Goal: Task Accomplishment & Management: Complete application form

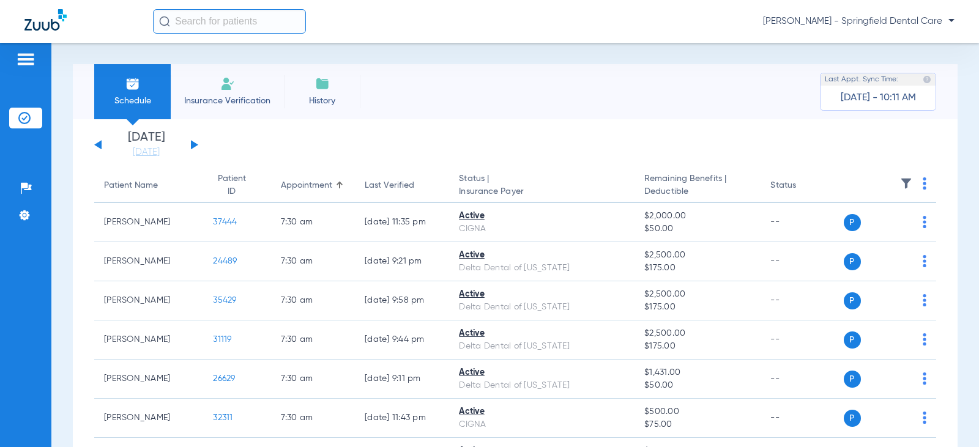
click at [219, 20] on input "text" at bounding box center [229, 21] width 153 height 24
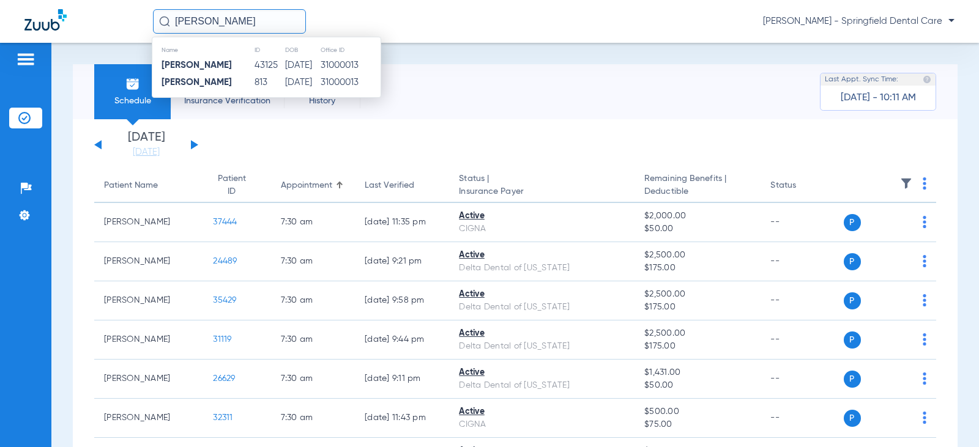
type input "Zella Haynes"
click at [288, 61] on td "08/25/1964" at bounding box center [301, 65] width 35 height 17
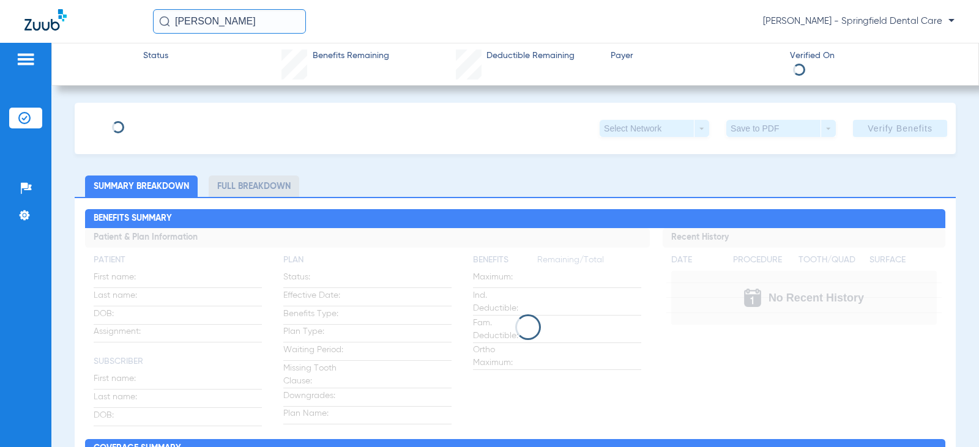
type input "Zella"
type input "Haynes"
type input "08/25/1964"
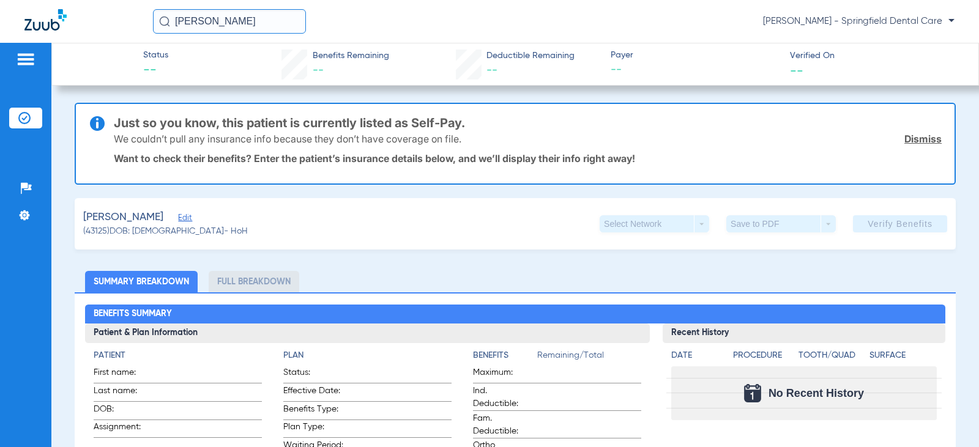
click at [178, 215] on span "Edit" at bounding box center [183, 219] width 11 height 12
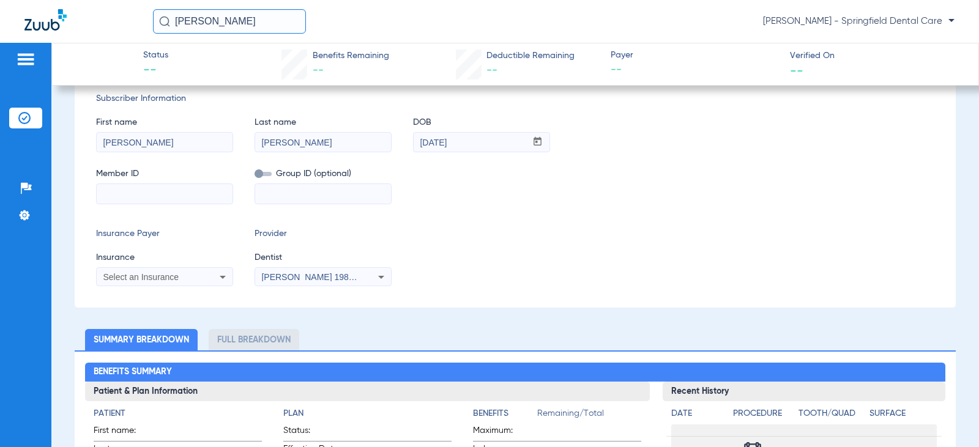
scroll to position [183, 0]
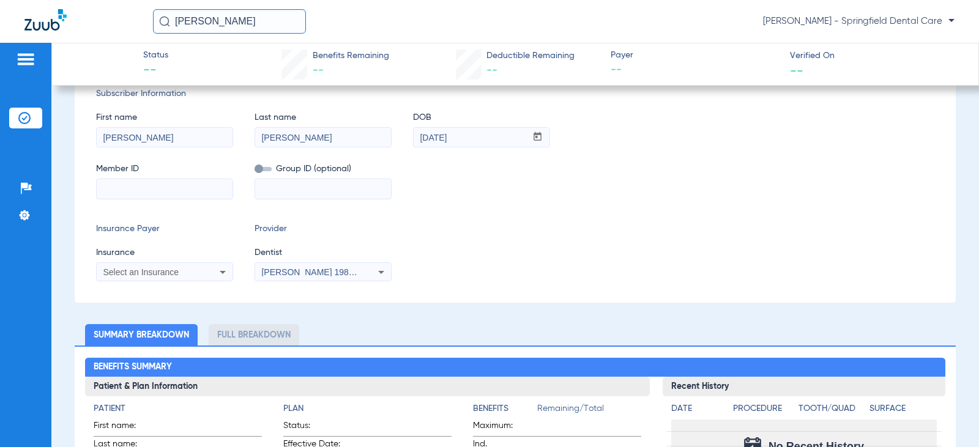
click at [154, 188] on input at bounding box center [165, 189] width 136 height 20
click at [204, 188] on input at bounding box center [165, 189] width 136 height 20
click at [155, 183] on input at bounding box center [165, 189] width 136 height 20
type input "936253322"
click at [265, 196] on input at bounding box center [323, 189] width 136 height 20
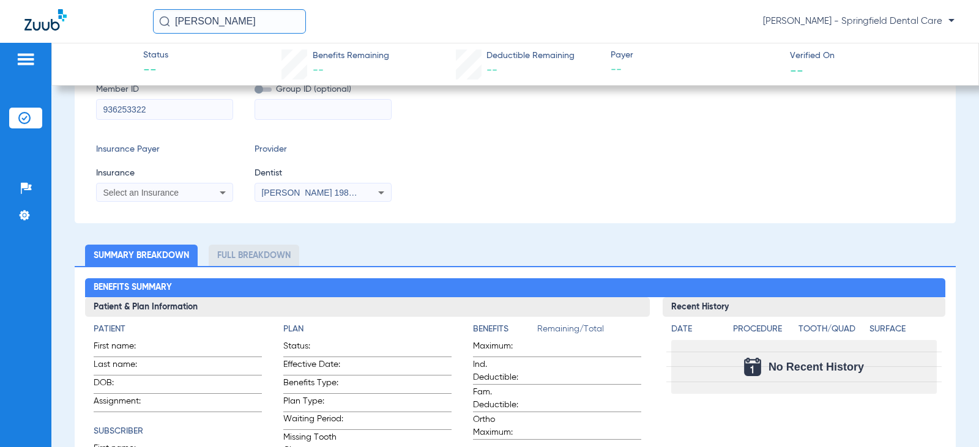
scroll to position [306, 0]
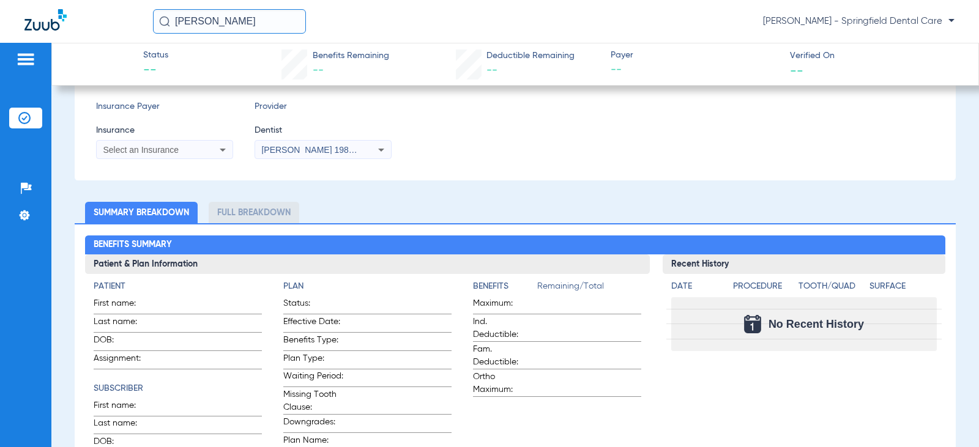
drag, startPoint x: 232, startPoint y: 141, endPoint x: 222, endPoint y: 151, distance: 13.8
click at [231, 141] on mat-select "Select an Insurance" at bounding box center [164, 150] width 137 height 20
click at [221, 152] on icon at bounding box center [222, 150] width 15 height 15
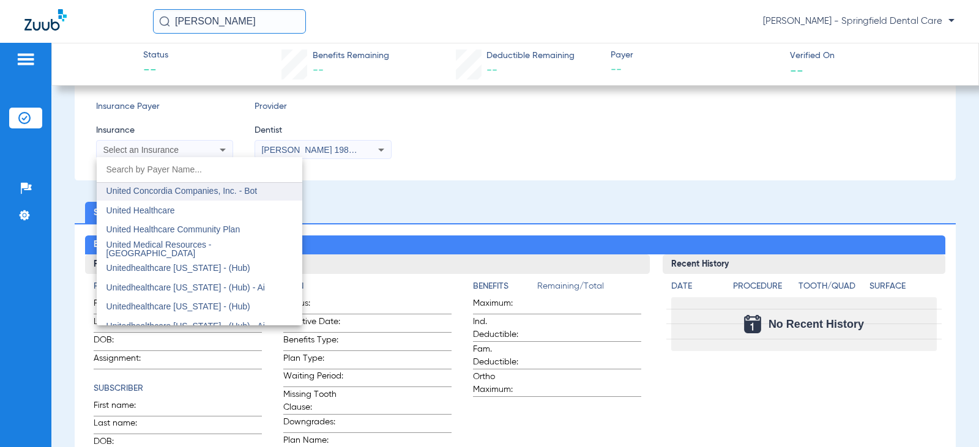
scroll to position [7218, 0]
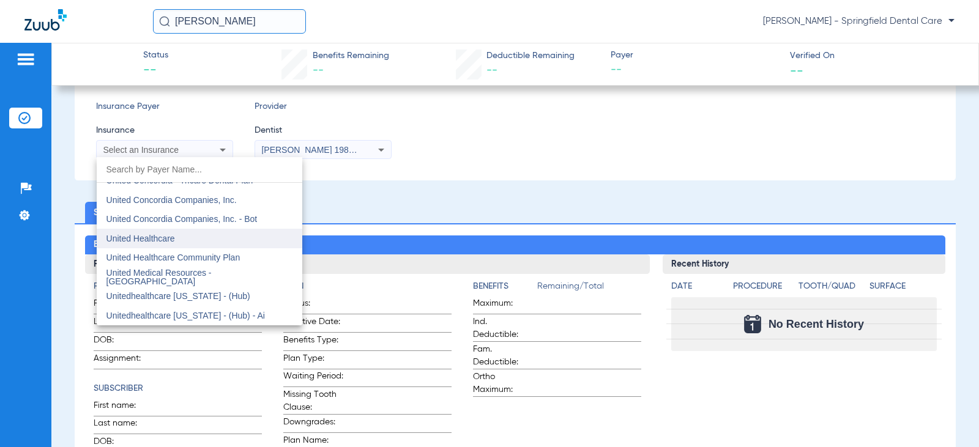
click at [182, 234] on mat-option "United Healthcare" at bounding box center [200, 239] width 206 height 20
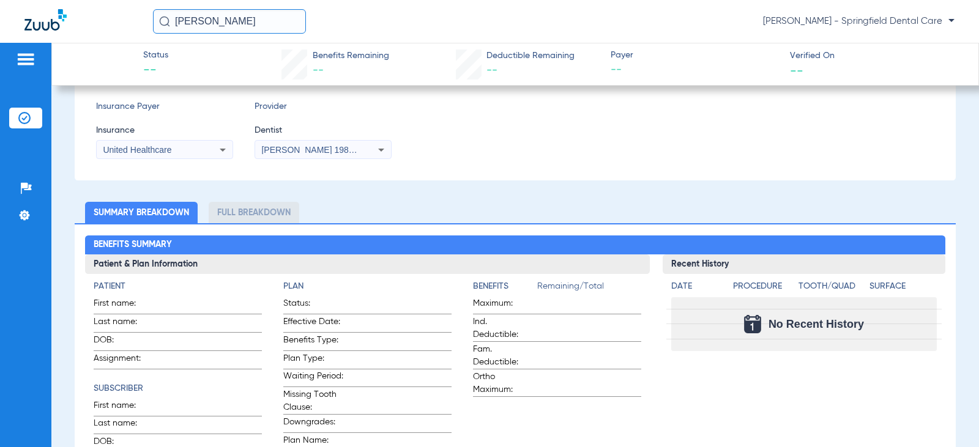
click at [336, 161] on div "Subscriber Information First name Zella Last name Haynes DOB mm / dd / yyyy 08/…" at bounding box center [515, 62] width 881 height 237
click at [336, 151] on span "[PERSON_NAME] 1982829420" at bounding box center [321, 150] width 120 height 10
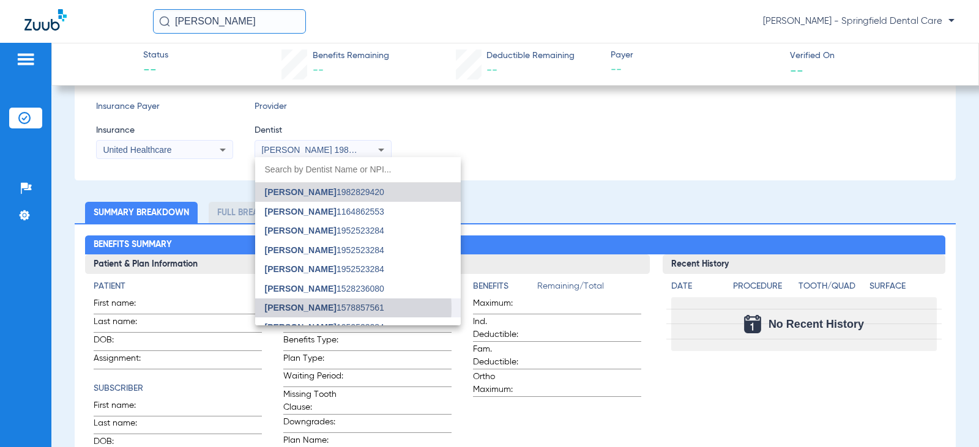
click at [329, 308] on span "[PERSON_NAME] 1578857561" at bounding box center [324, 307] width 119 height 9
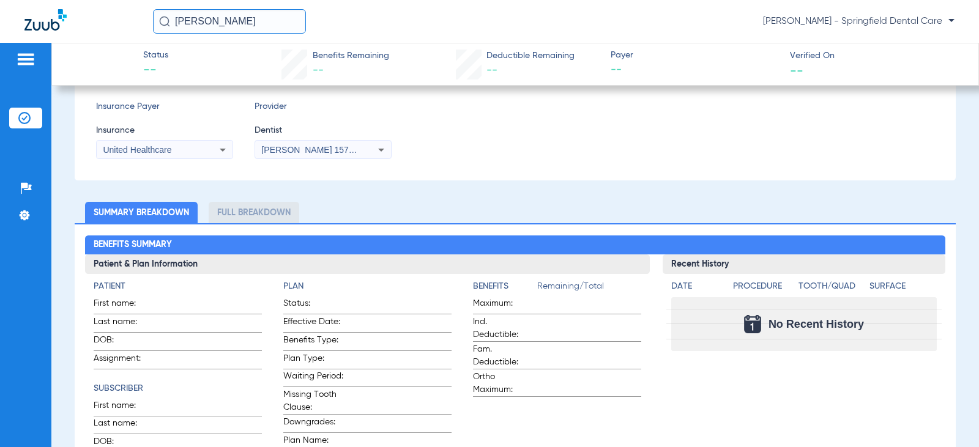
click at [557, 159] on div "Insurance Payer Insurance United Healthcare Provider Dentist Rupal Patel 157885…" at bounding box center [515, 129] width 838 height 59
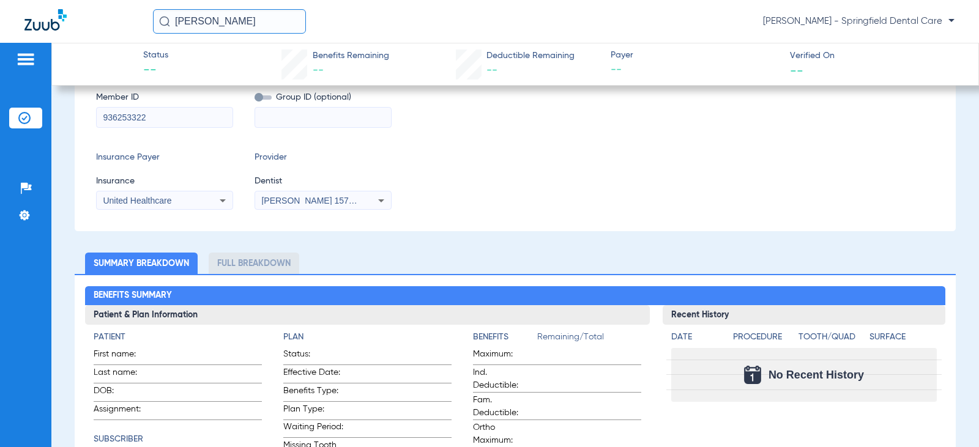
scroll to position [61, 0]
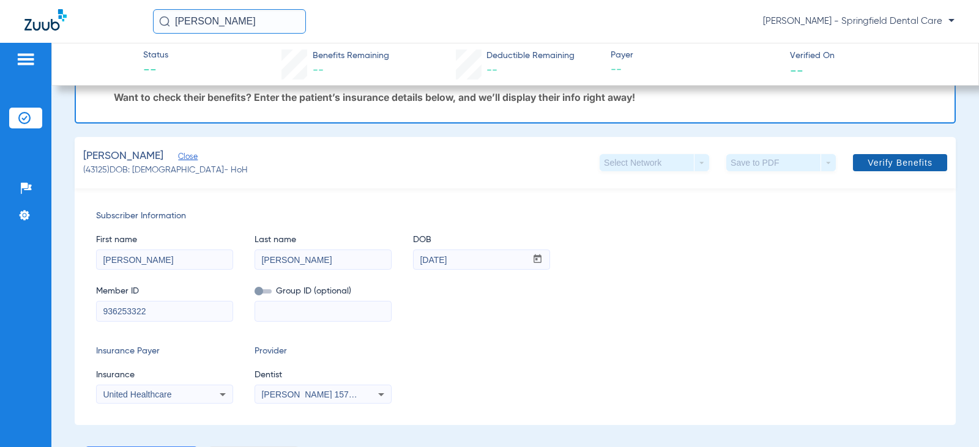
click at [918, 163] on span "Verify Benefits" at bounding box center [899, 163] width 65 height 10
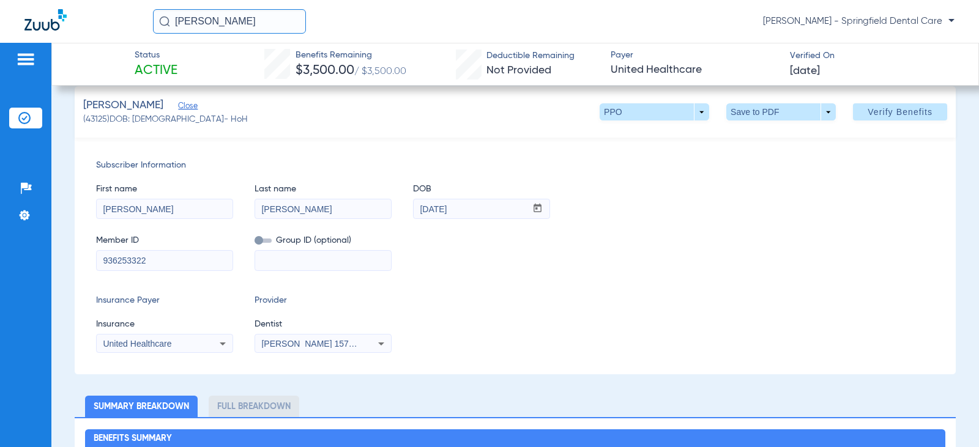
scroll to position [0, 0]
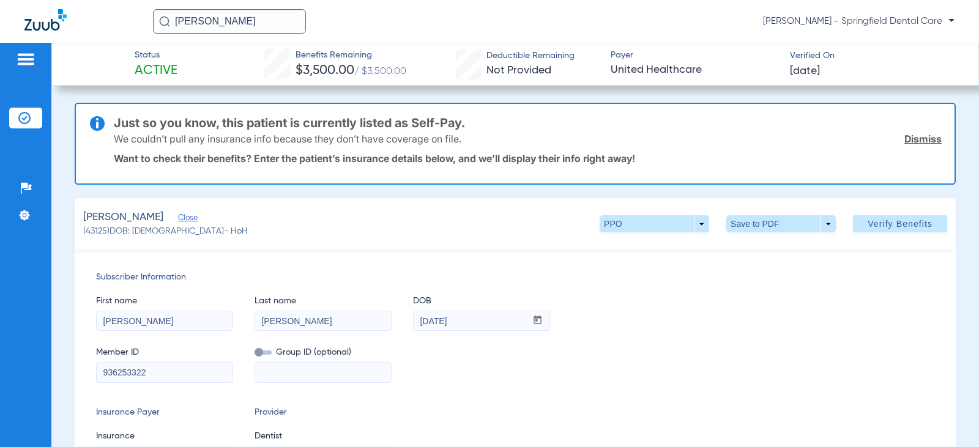
drag, startPoint x: 264, startPoint y: 17, endPoint x: 72, endPoint y: 28, distance: 192.4
click at [72, 28] on div "Zella Haynes Kassie Thorpe - Springfield Dental Care" at bounding box center [489, 21] width 979 height 43
click at [256, 18] on input "Bridgette Pegues" at bounding box center [229, 21] width 153 height 24
click at [316, 24] on div "Bridgette Pegues No search results Kassie Thorpe - Springfield Dental Care" at bounding box center [553, 21] width 801 height 24
click at [251, 30] on input "Bridgette Pegues" at bounding box center [229, 21] width 153 height 24
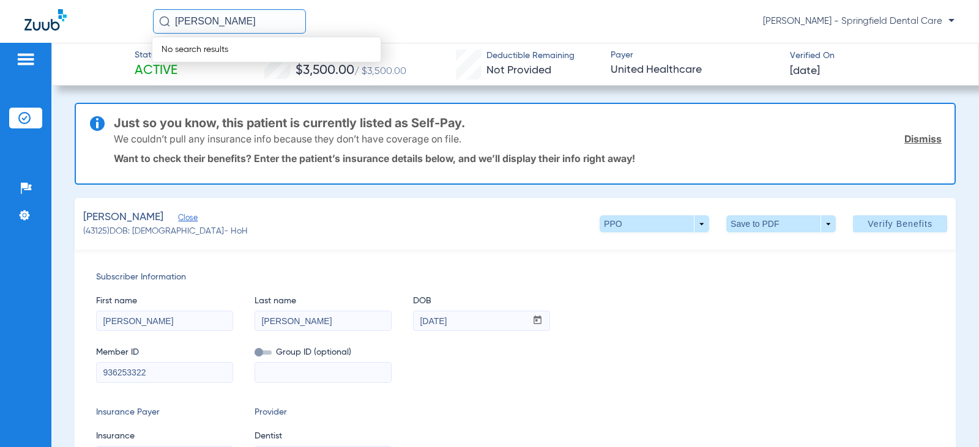
click at [109, 29] on div at bounding box center [88, 21] width 128 height 25
drag, startPoint x: 213, startPoint y: 25, endPoint x: 0, endPoint y: 48, distance: 214.7
click at [0, 49] on app-portal-wrapper "Bridgette Pegues Kassie Thorpe - Springfield Dental Care Patients Insurance Ver…" at bounding box center [489, 245] width 979 height 490
type input "Bridgette Pegues"
click at [24, 56] on img at bounding box center [26, 59] width 20 height 15
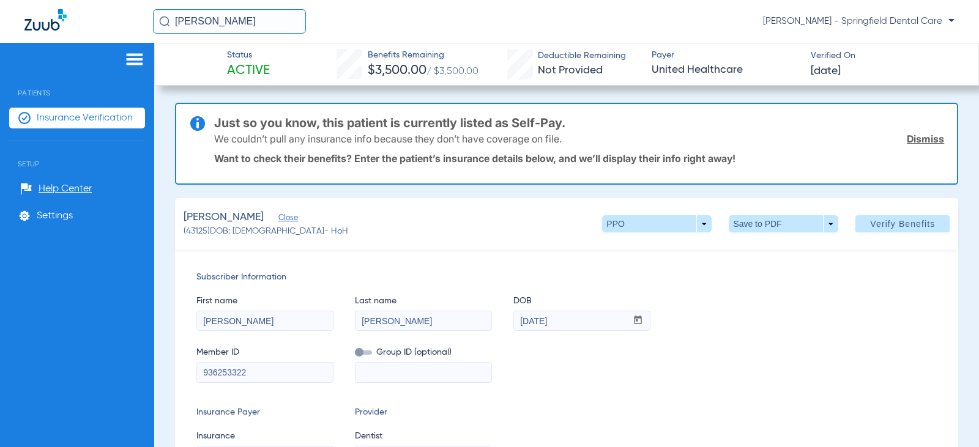
click at [67, 133] on ul "Insurance Verification" at bounding box center [77, 125] width 136 height 34
click at [68, 119] on span "Insurance Verification" at bounding box center [85, 118] width 96 height 12
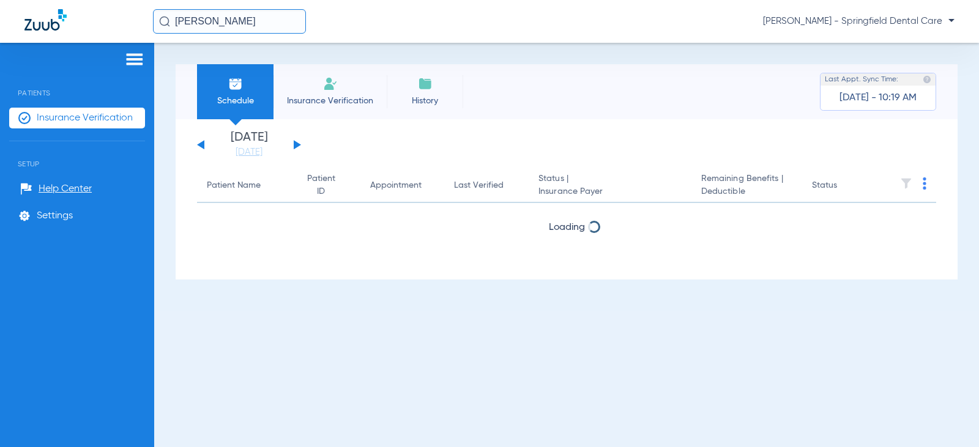
click at [257, 27] on input "Bridgette Pegues" at bounding box center [229, 21] width 153 height 24
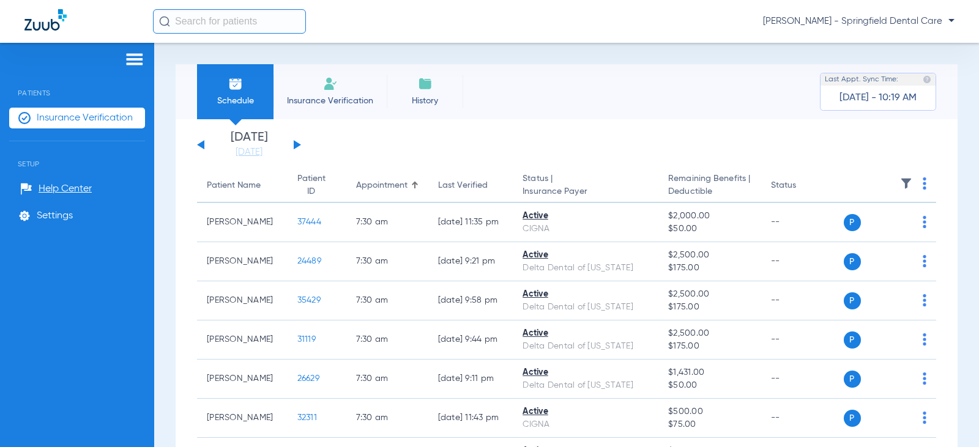
click at [277, 28] on input "text" at bounding box center [229, 21] width 153 height 24
click at [206, 26] on input "text" at bounding box center [229, 21] width 153 height 24
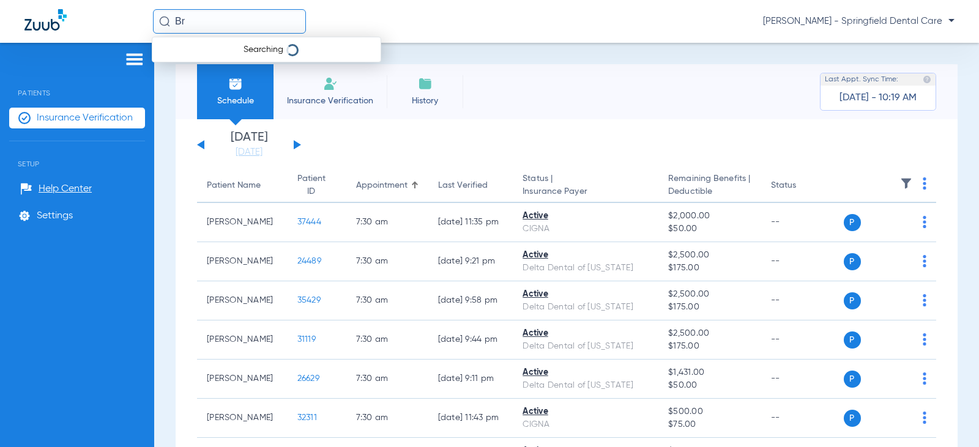
type input "B"
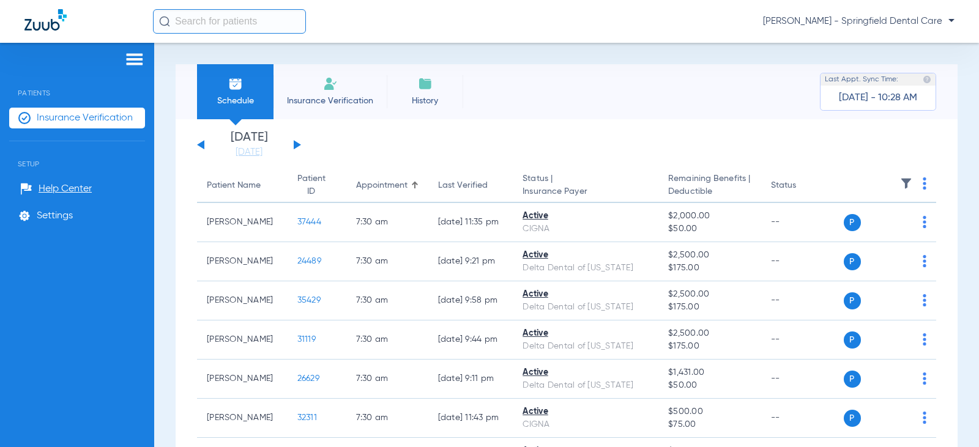
click at [287, 20] on input "text" at bounding box center [229, 21] width 153 height 24
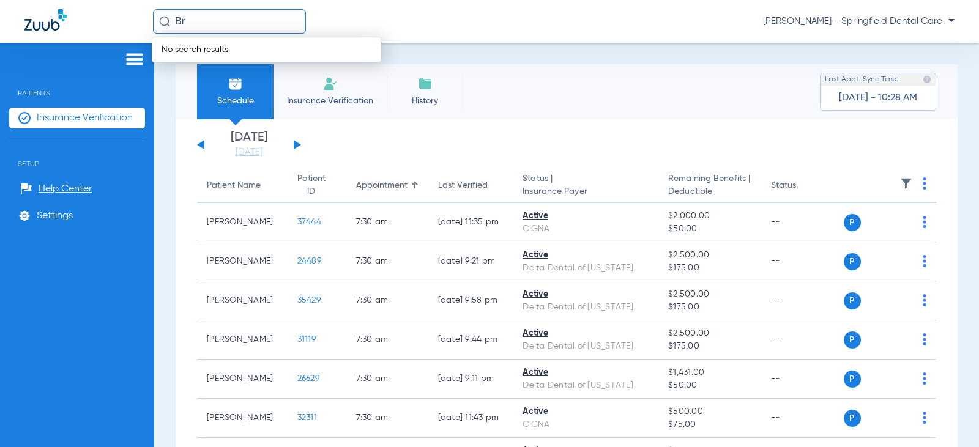
type input "B"
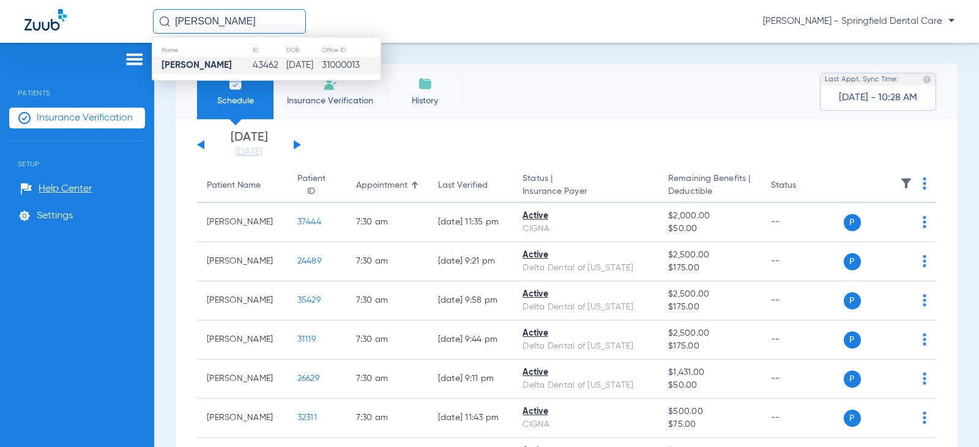
type input "Bridgette Pegues"
click at [212, 72] on td "Bridgette Pegues" at bounding box center [202, 65] width 100 height 17
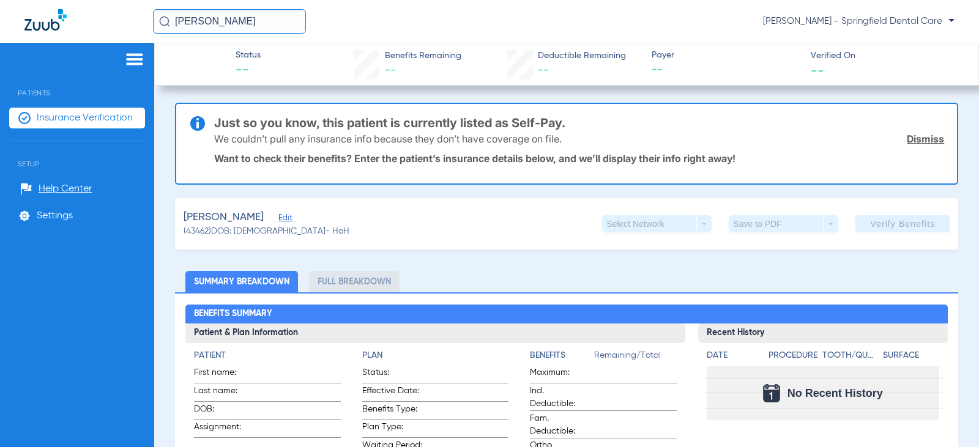
click at [289, 221] on span "Edit" at bounding box center [283, 219] width 11 height 12
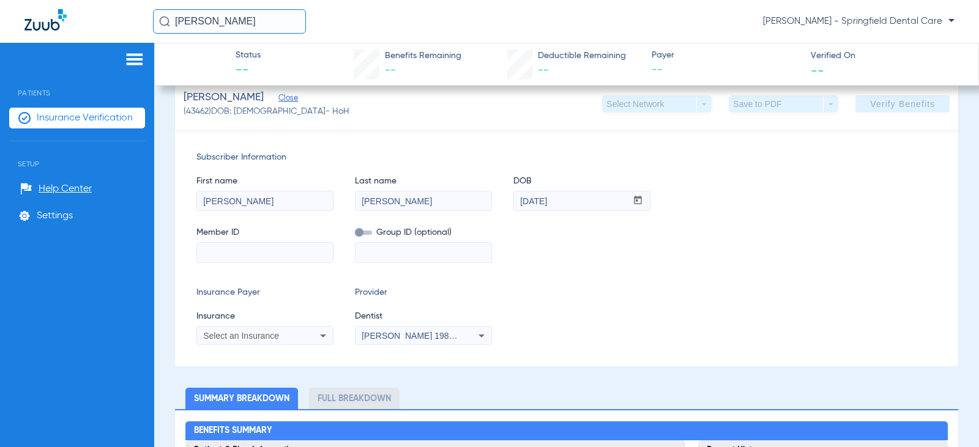
scroll to position [122, 0]
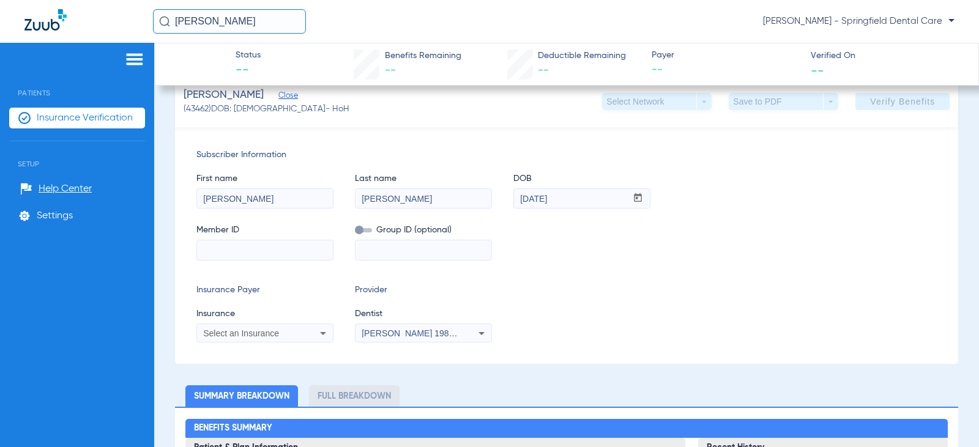
click at [274, 245] on input at bounding box center [265, 250] width 136 height 20
type input "947219870"
click at [309, 336] on div "Select an Insurance" at bounding box center [265, 333] width 136 height 15
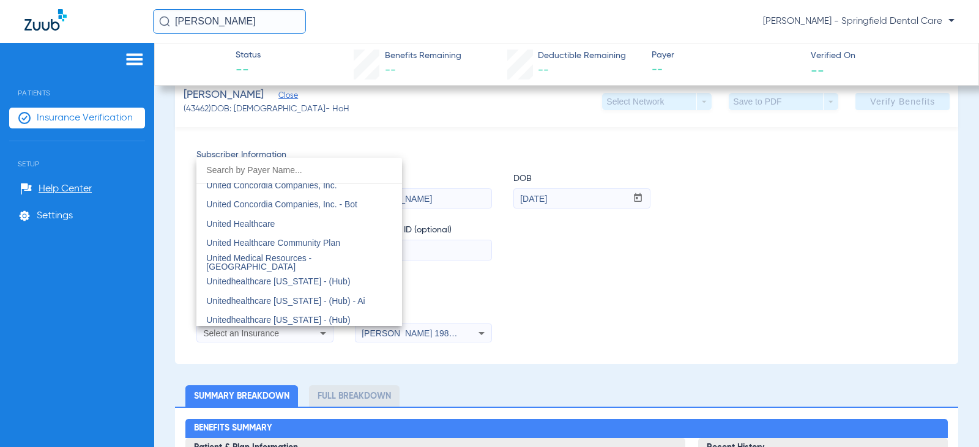
scroll to position [7218, 0]
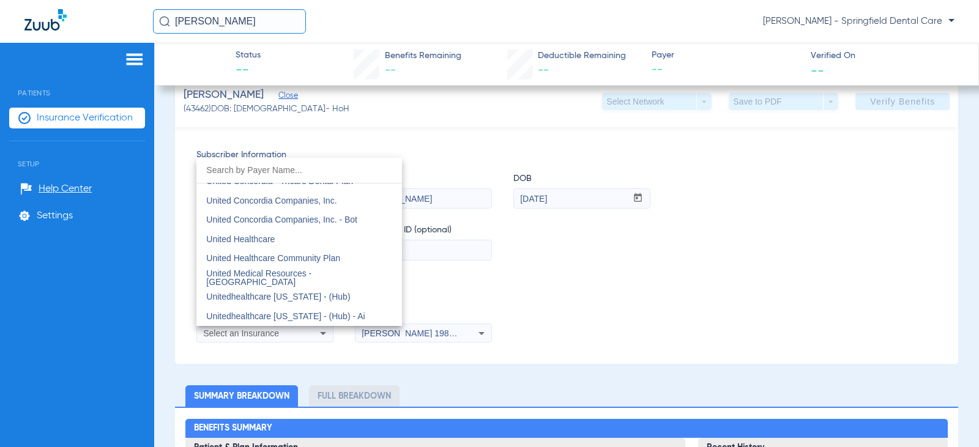
click at [276, 241] on mat-option "United Healthcare" at bounding box center [299, 239] width 206 height 20
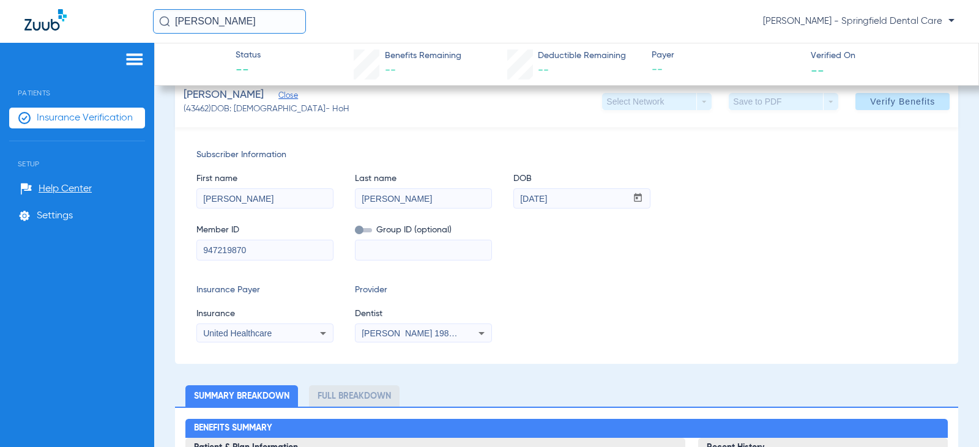
click at [393, 334] on span "[PERSON_NAME] 1982829420" at bounding box center [421, 333] width 120 height 10
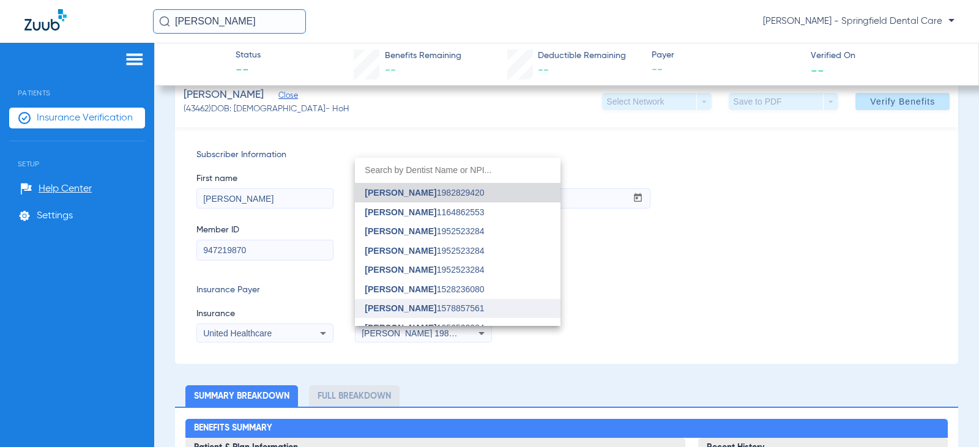
click at [398, 301] on mat-option "[PERSON_NAME] 1578857561" at bounding box center [458, 309] width 206 height 20
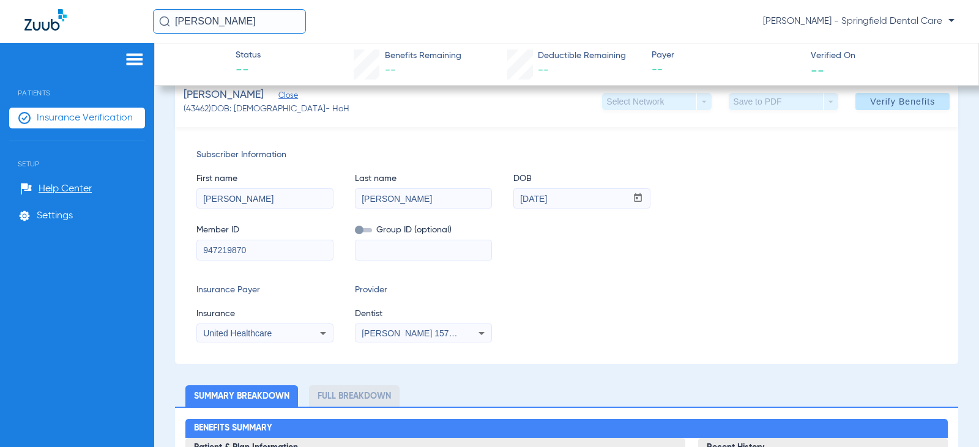
click at [720, 248] on div "Member ID 947219870 Group ID (optional)" at bounding box center [566, 236] width 741 height 47
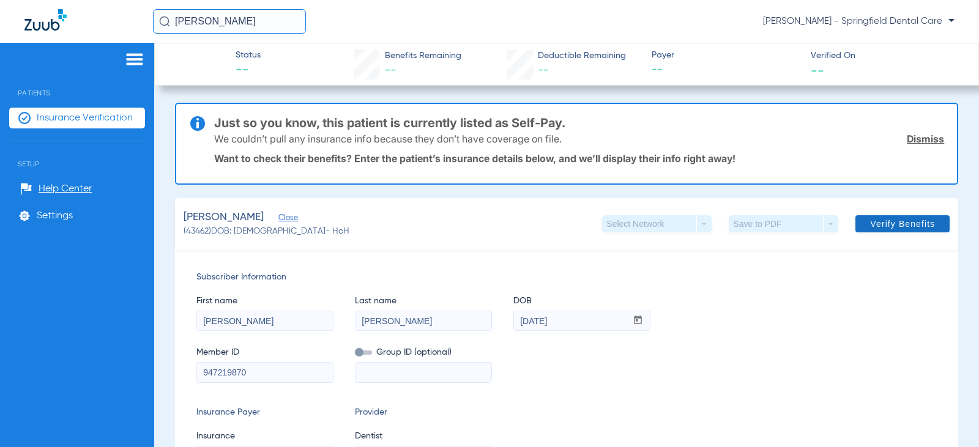
click at [892, 220] on span "Verify Benefits" at bounding box center [902, 224] width 65 height 10
click at [472, 210] on div "Pegues, Bridgette Close (43462) DOB: 10/31/1972 - HoH Select Network arrow_drop…" at bounding box center [567, 223] width 784 height 51
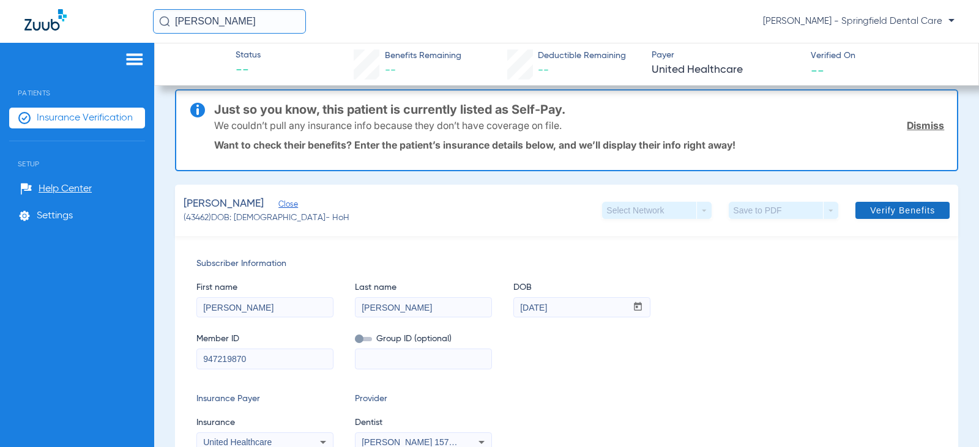
scroll to position [7, 0]
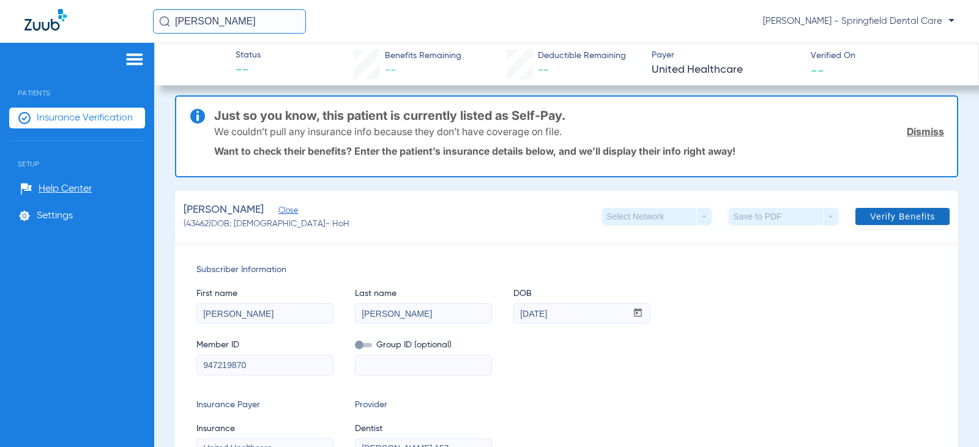
click at [890, 213] on span "Verify Benefits" at bounding box center [902, 217] width 65 height 10
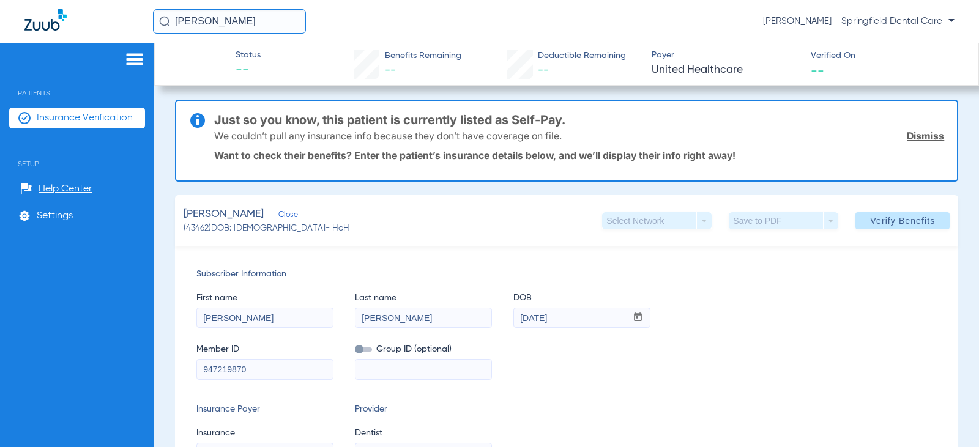
scroll to position [0, 0]
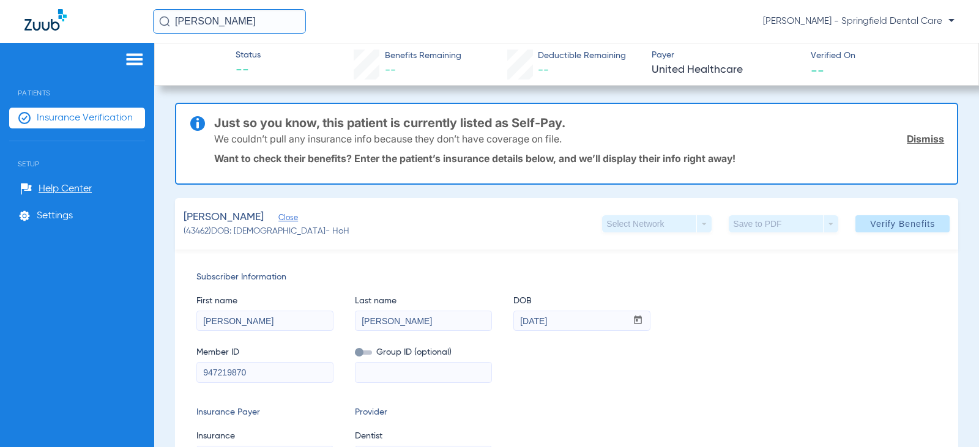
click at [468, 34] on div "Bridgette Pegues Kassie Thorpe - Springfield Dental Care" at bounding box center [489, 21] width 979 height 43
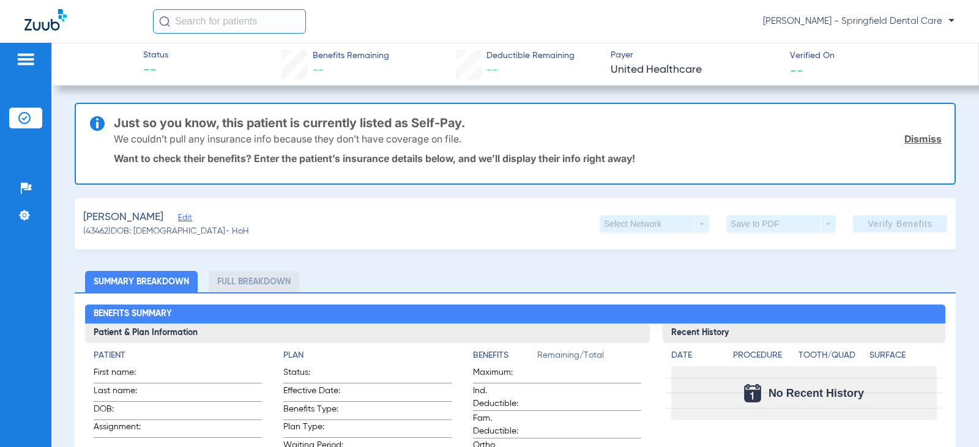
click at [189, 222] on span "Edit" at bounding box center [183, 219] width 11 height 12
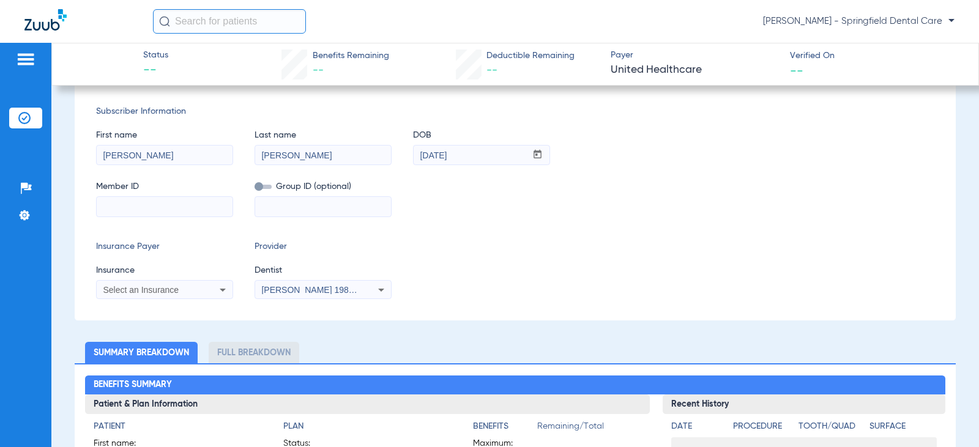
scroll to position [183, 0]
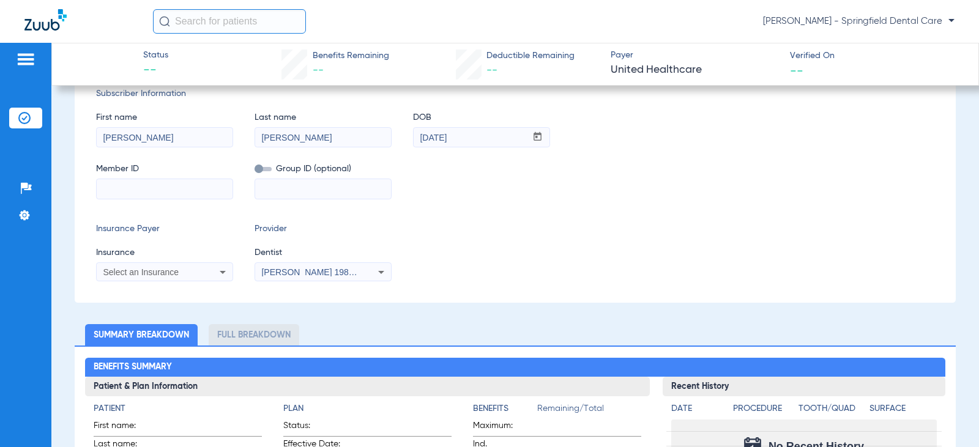
click at [171, 188] on input at bounding box center [165, 189] width 136 height 20
click at [174, 185] on input at bounding box center [165, 189] width 136 height 20
type input "947219870"
click at [298, 177] on mat-form-field at bounding box center [322, 188] width 137 height 24
click at [300, 179] on mat-form-field at bounding box center [322, 188] width 137 height 24
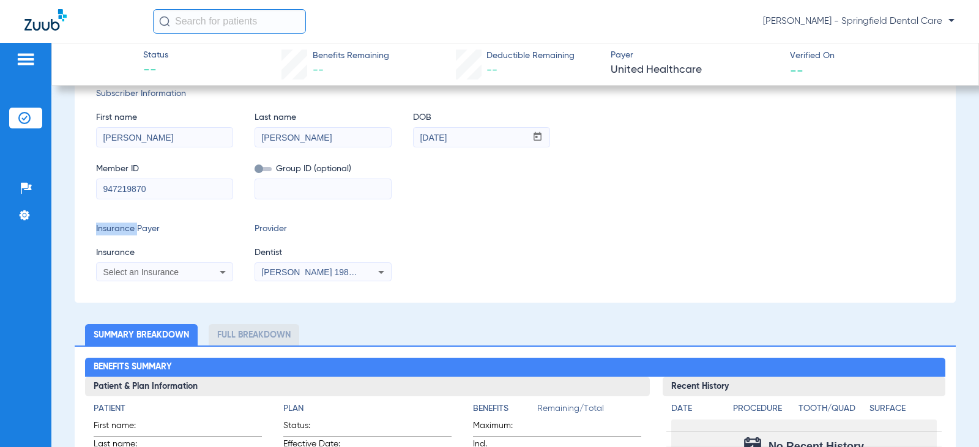
click at [300, 182] on input at bounding box center [323, 189] width 136 height 20
type input "710702"
click at [202, 275] on div "Select an Insurance" at bounding box center [165, 272] width 136 height 15
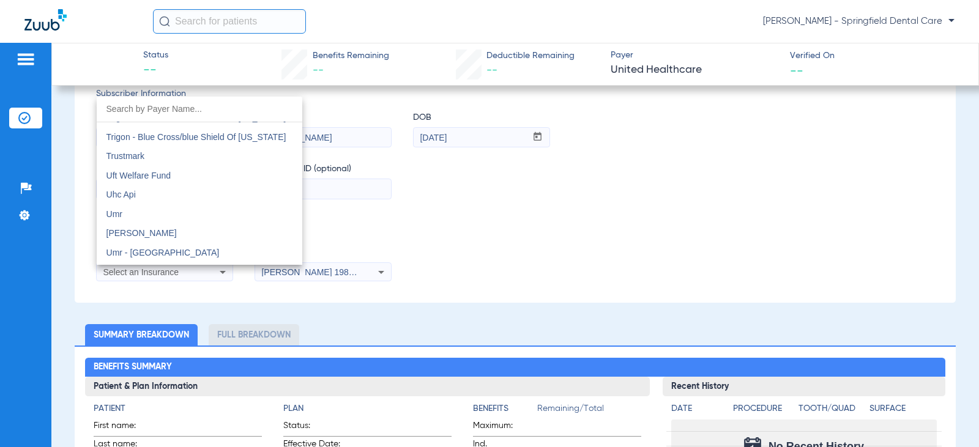
scroll to position [7218, 0]
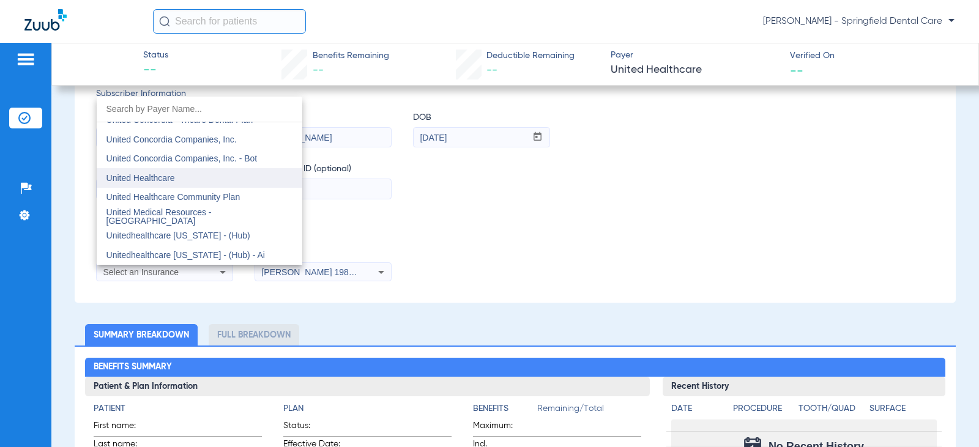
click at [187, 176] on mat-option "United Healthcare" at bounding box center [200, 178] width 206 height 20
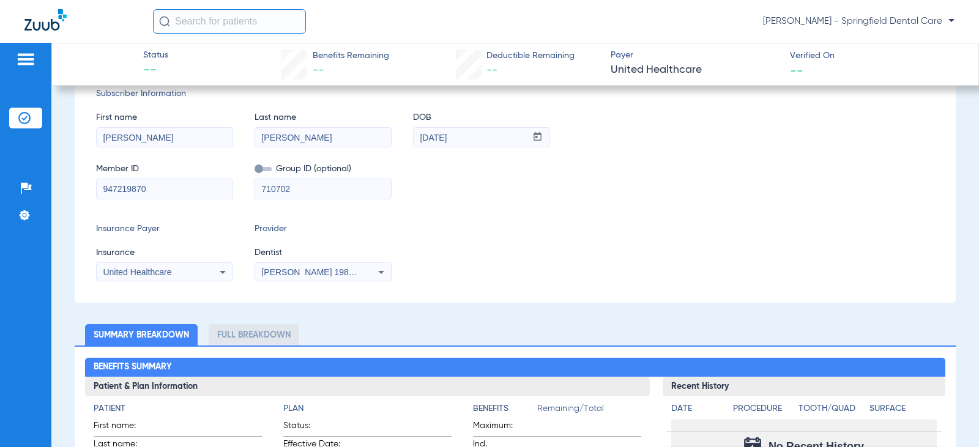
click at [301, 276] on span "[PERSON_NAME] 1982829420" at bounding box center [321, 272] width 120 height 10
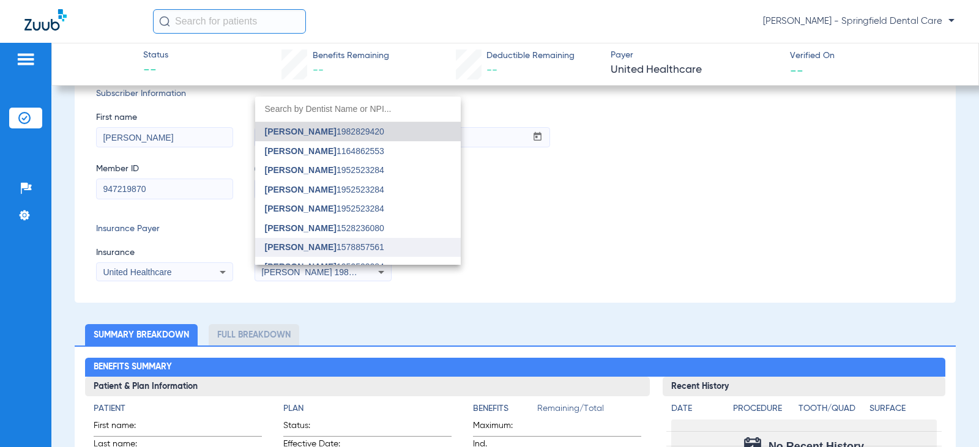
click at [309, 246] on span "[PERSON_NAME]" at bounding box center [301, 247] width 72 height 10
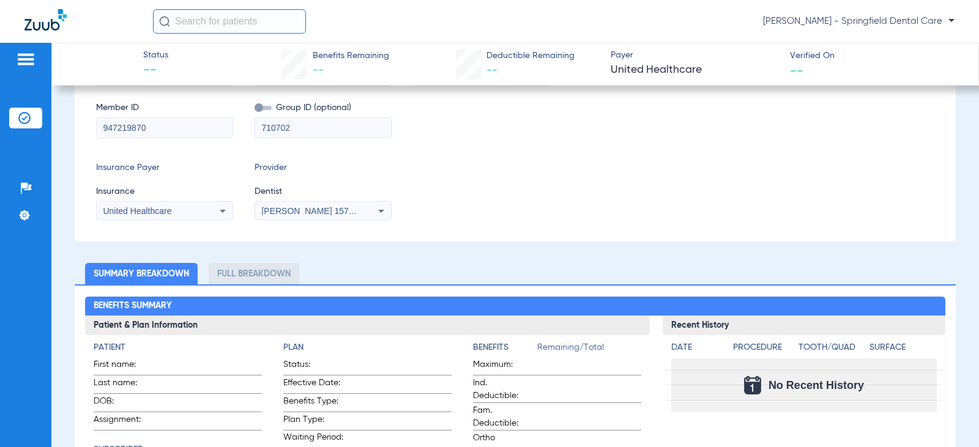
scroll to position [0, 0]
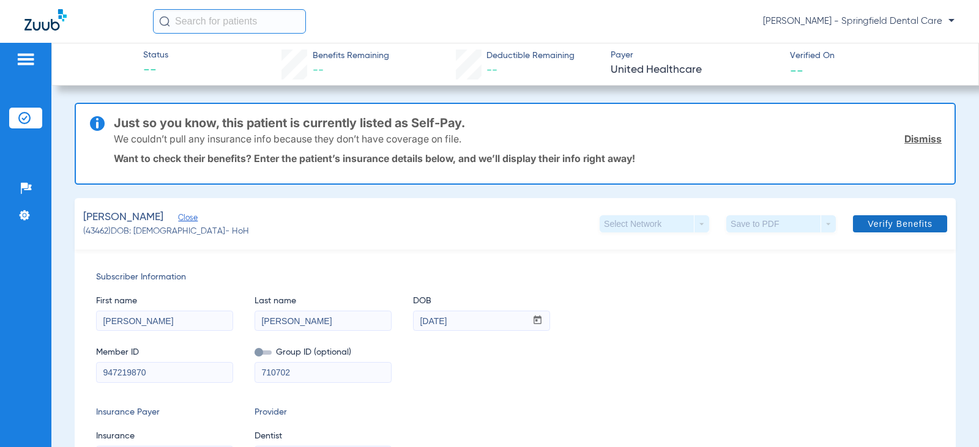
click at [900, 215] on span at bounding box center [900, 223] width 94 height 29
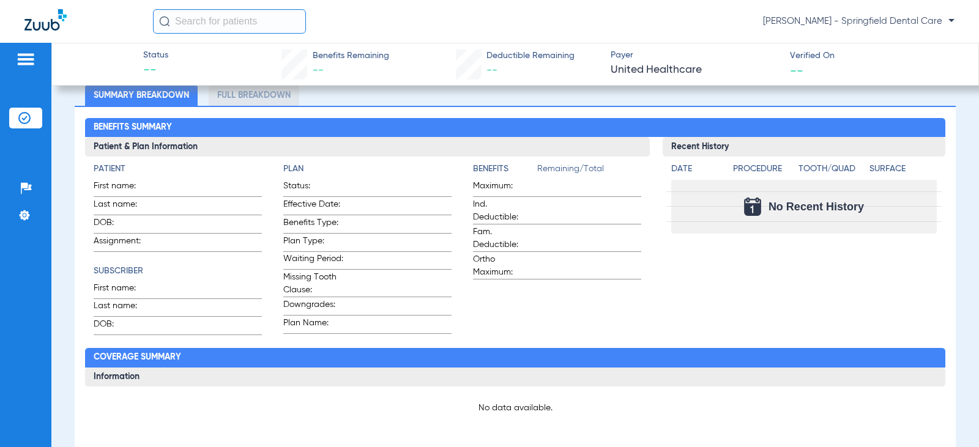
scroll to position [401, 0]
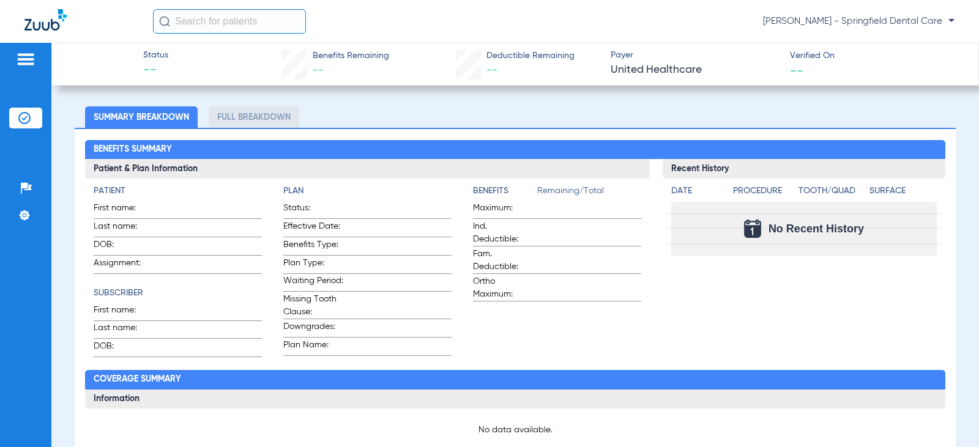
click at [636, 344] on div "Patient First name: Last name: DOB: Assignment: Subscriber First name: Last nam…" at bounding box center [367, 268] width 565 height 179
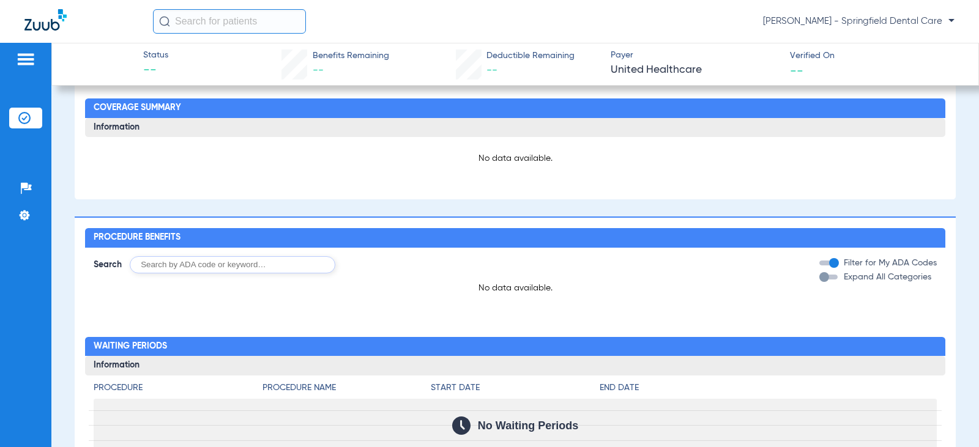
scroll to position [856, 0]
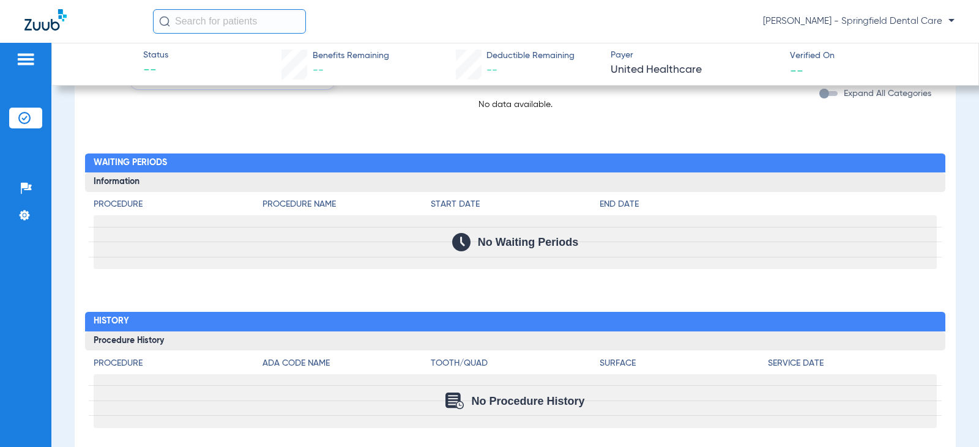
click at [691, 129] on div "Procedure Benefits Search Filter for My ADA Codes Expand All Categories No data…" at bounding box center [515, 257] width 881 height 449
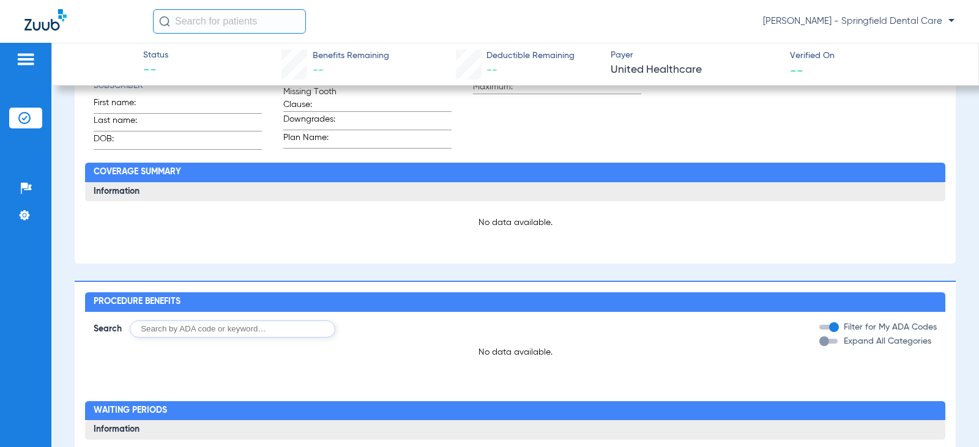
scroll to position [558, 0]
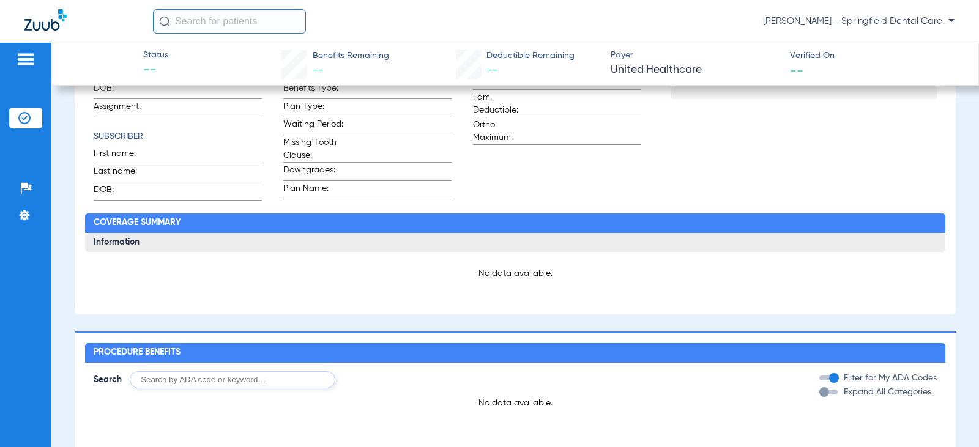
click at [885, 169] on div "Recent History Date Procedure Tooth/Quad Surface No Recent History" at bounding box center [803, 101] width 282 height 198
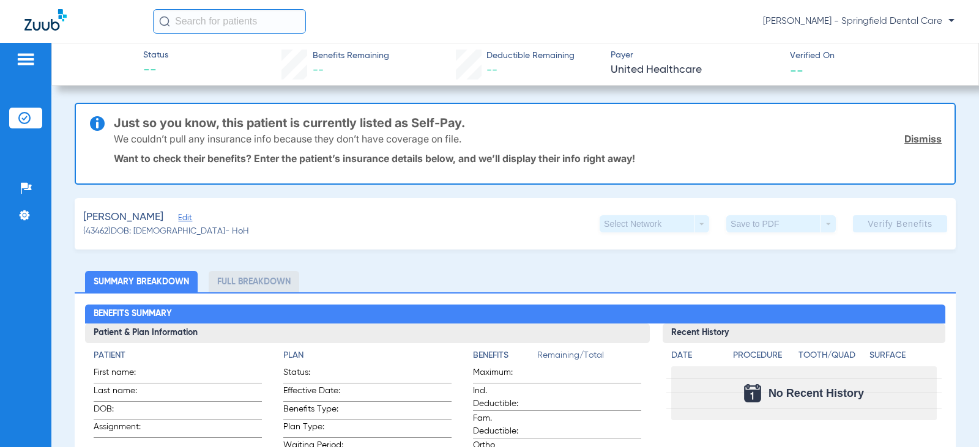
click at [248, 26] on input "text" at bounding box center [229, 21] width 153 height 24
type input "T"
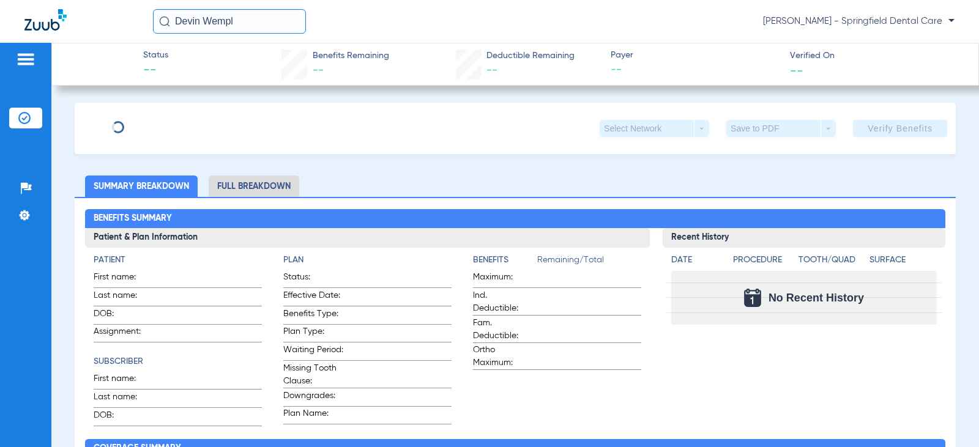
type input "Devin"
type input "Wemple"
type input "08/03/1993"
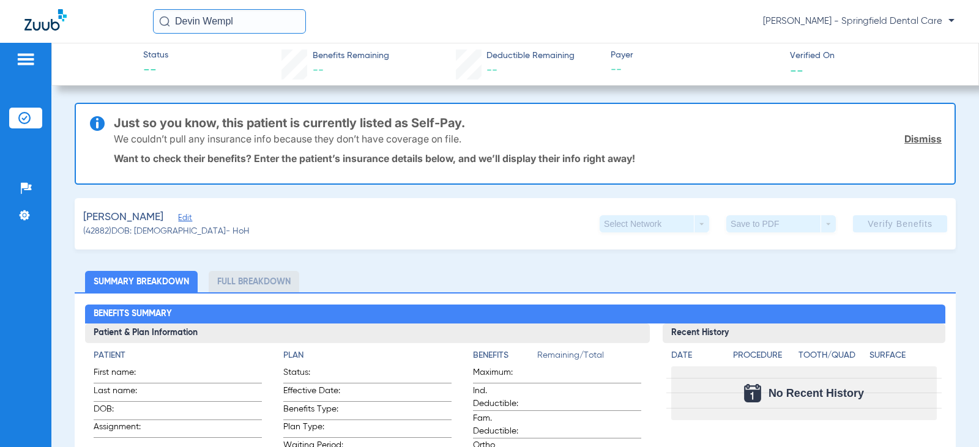
click at [182, 218] on span "Edit" at bounding box center [183, 219] width 11 height 12
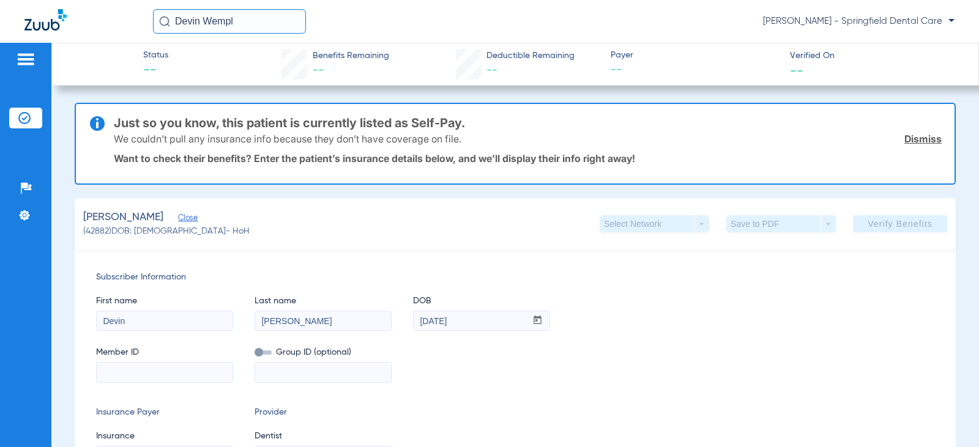
scroll to position [183, 0]
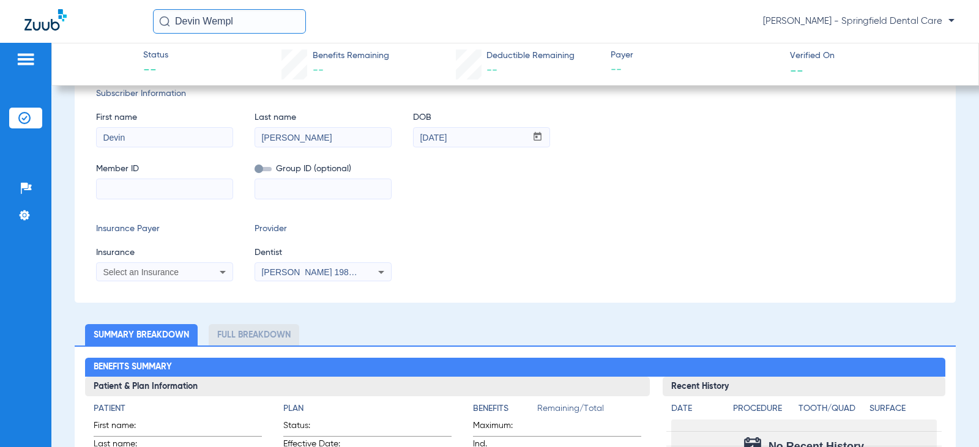
click at [129, 194] on input at bounding box center [165, 189] width 136 height 20
type input "814673834"
click at [382, 267] on icon at bounding box center [381, 272] width 15 height 15
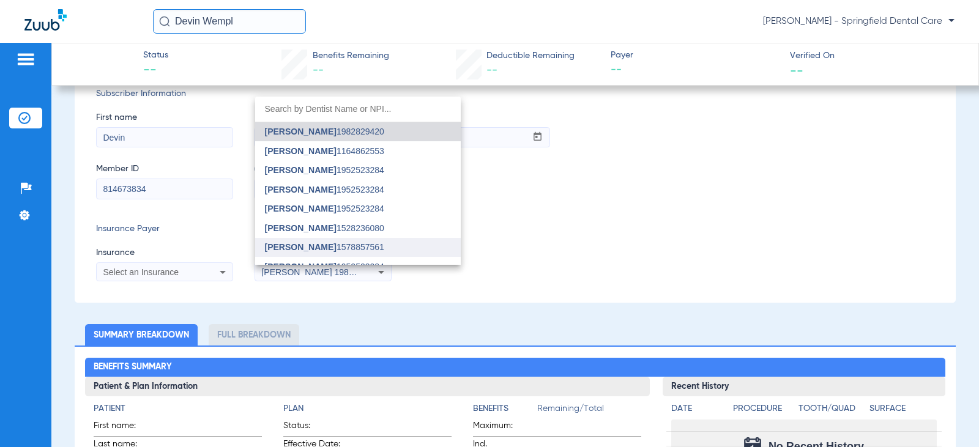
scroll to position [61, 0]
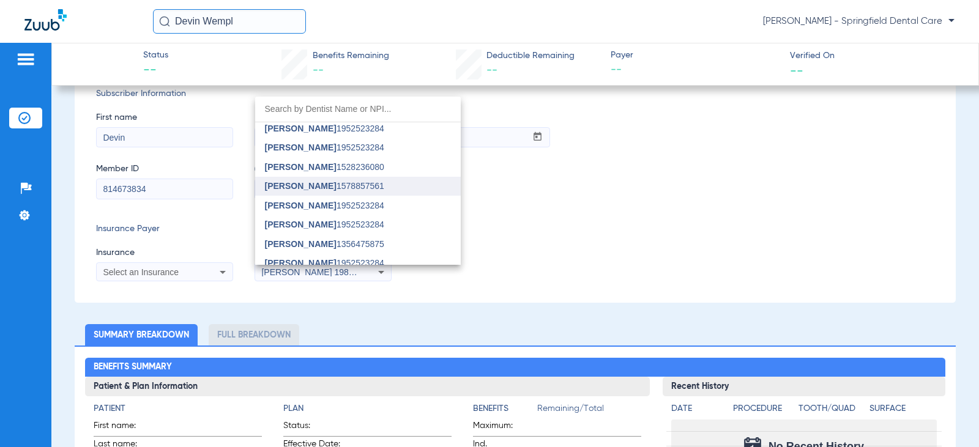
click at [365, 181] on mat-option "[PERSON_NAME] 1578857561" at bounding box center [358, 187] width 206 height 20
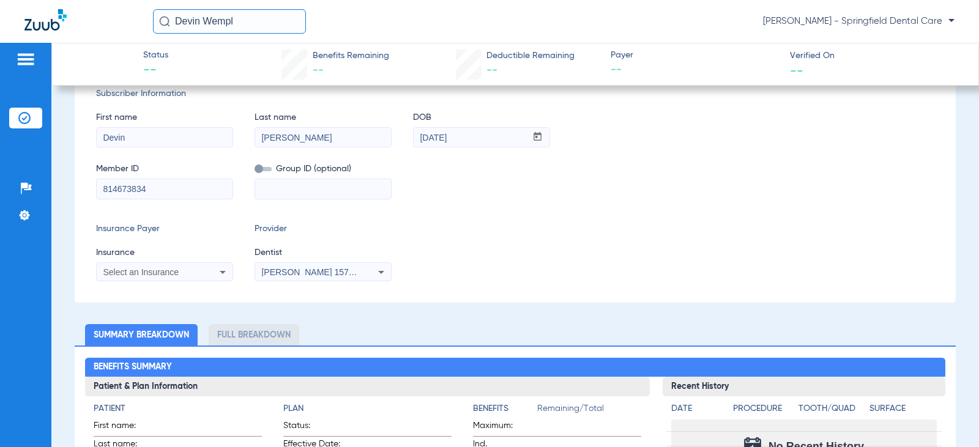
click at [176, 269] on span "Select an Insurance" at bounding box center [141, 272] width 76 height 10
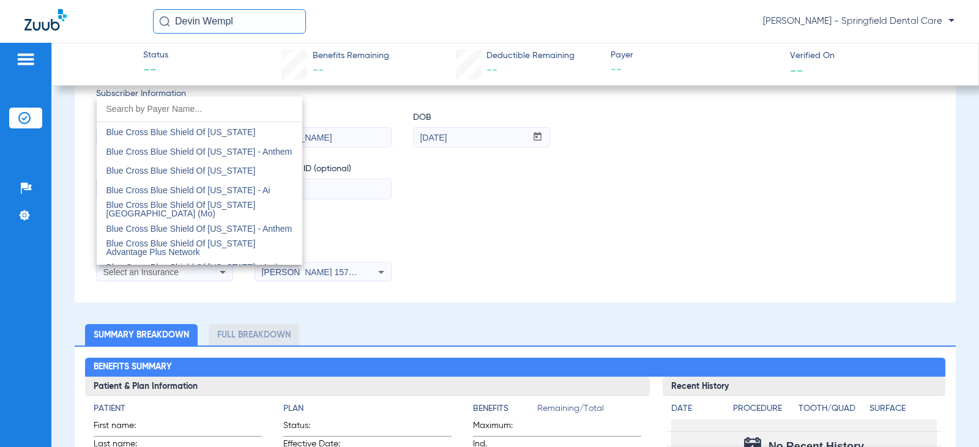
scroll to position [979, 0]
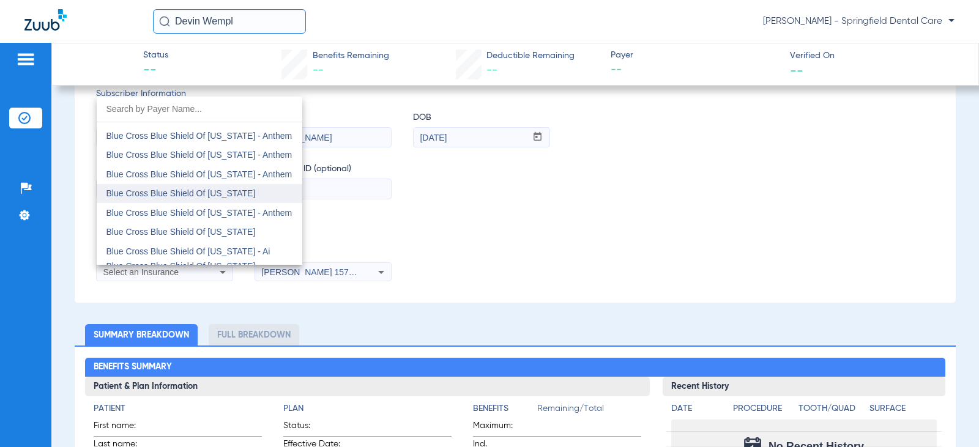
click at [177, 191] on span "Blue Cross Blue Shield Of [US_STATE]" at bounding box center [180, 193] width 149 height 10
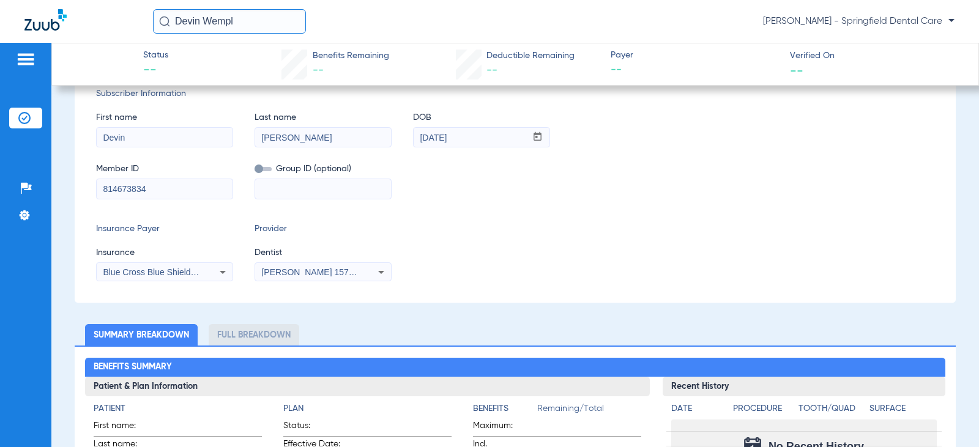
click at [483, 220] on div "Subscriber Information First name Devin Last name Wemple DOB mm / dd / yyyy 08/…" at bounding box center [515, 184] width 881 height 237
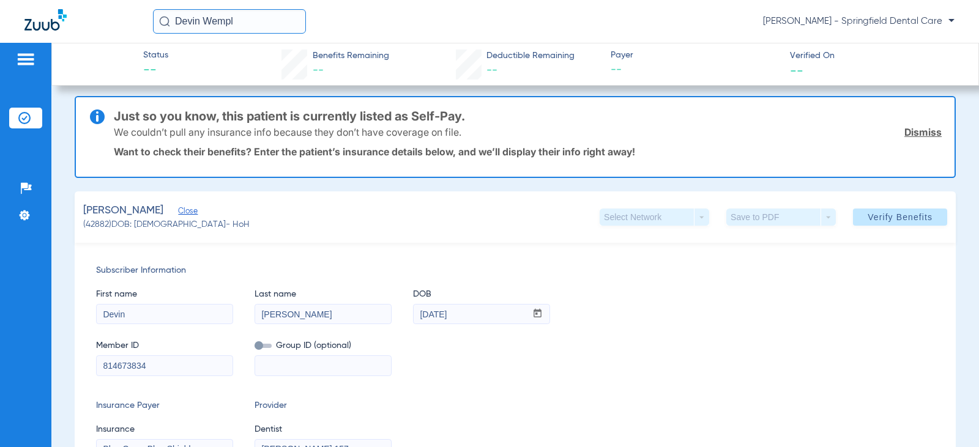
scroll to position [0, 0]
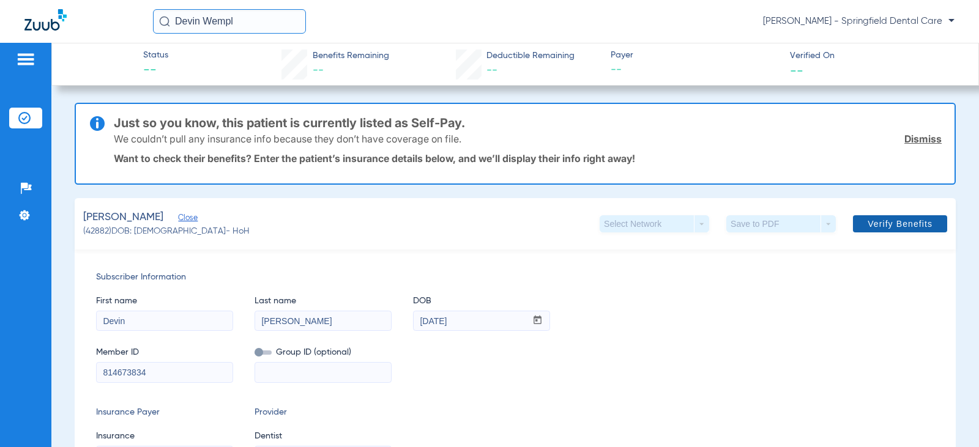
click at [922, 217] on span at bounding box center [900, 223] width 94 height 29
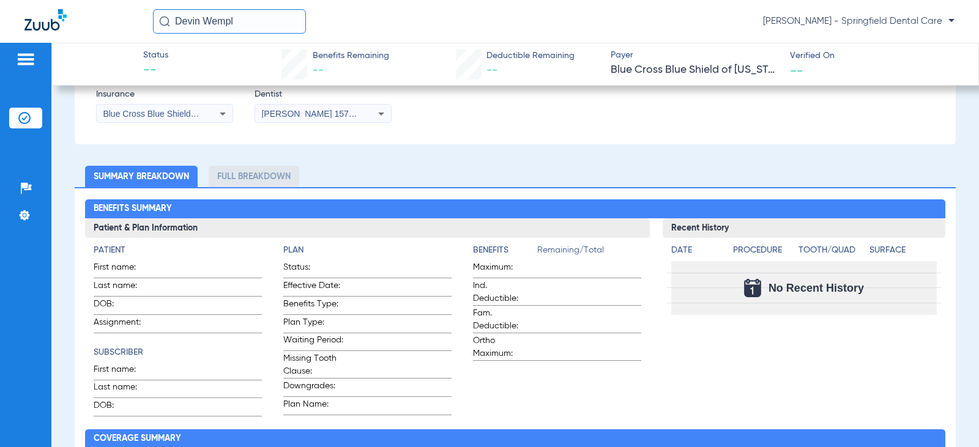
scroll to position [340, 0]
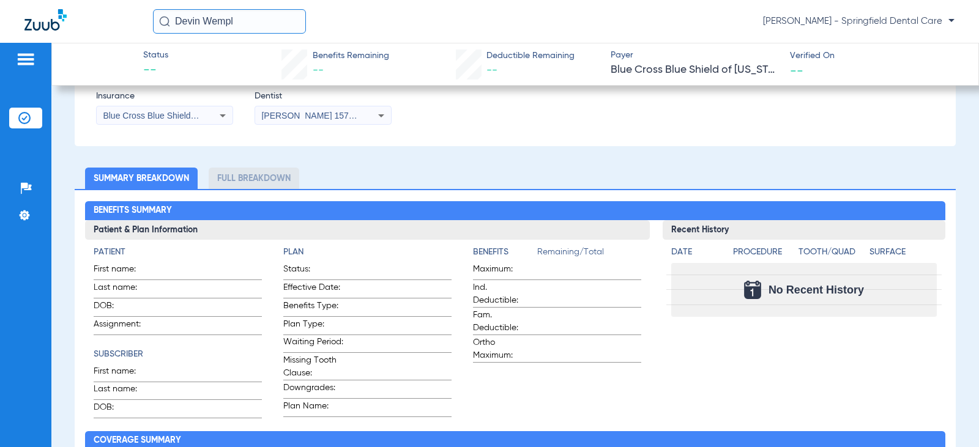
click at [484, 136] on div "Subscriber Information First name Devin Last name Wemple DOB mm / dd / yyyy 08/…" at bounding box center [515, 27] width 881 height 237
drag, startPoint x: 259, startPoint y: 24, endPoint x: 54, endPoint y: 27, distance: 205.5
click at [54, 27] on div "Devin Wempl Kassie Thorpe - Springfield Dental Care" at bounding box center [489, 21] width 979 height 43
type input "Tatem McAfee"
click at [303, 21] on input "Tatem McAfee" at bounding box center [229, 21] width 153 height 24
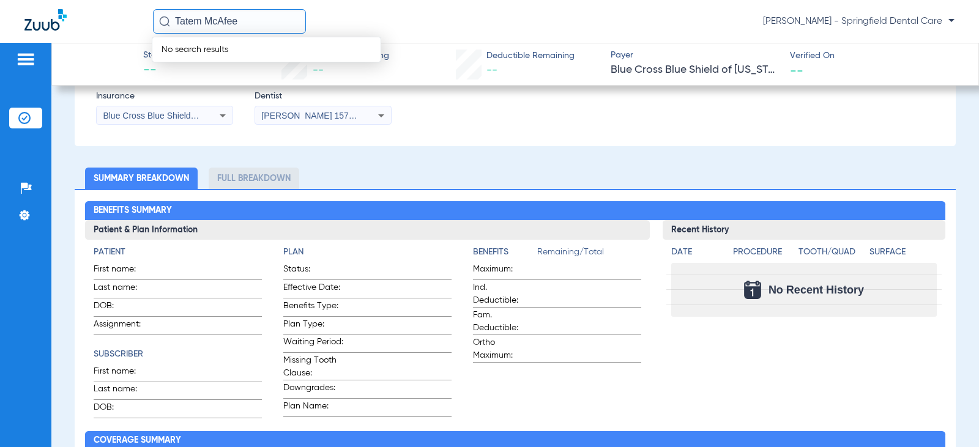
click at [256, 12] on input "Tatem McAfee" at bounding box center [229, 21] width 153 height 24
drag, startPoint x: 263, startPoint y: 27, endPoint x: 34, endPoint y: 35, distance: 229.5
click at [34, 35] on div "Tatem McAfee No search results Kassie Thorpe - Springfield Dental Care" at bounding box center [489, 21] width 979 height 43
click at [192, 32] on input "text" at bounding box center [229, 21] width 153 height 24
type input "T"
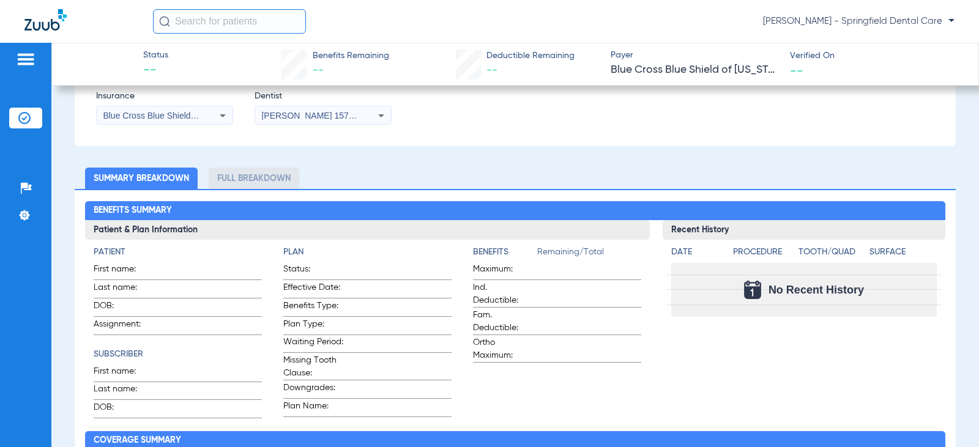
drag, startPoint x: 261, startPoint y: 27, endPoint x: 265, endPoint y: 21, distance: 7.5
click at [261, 24] on input "text" at bounding box center [229, 21] width 153 height 24
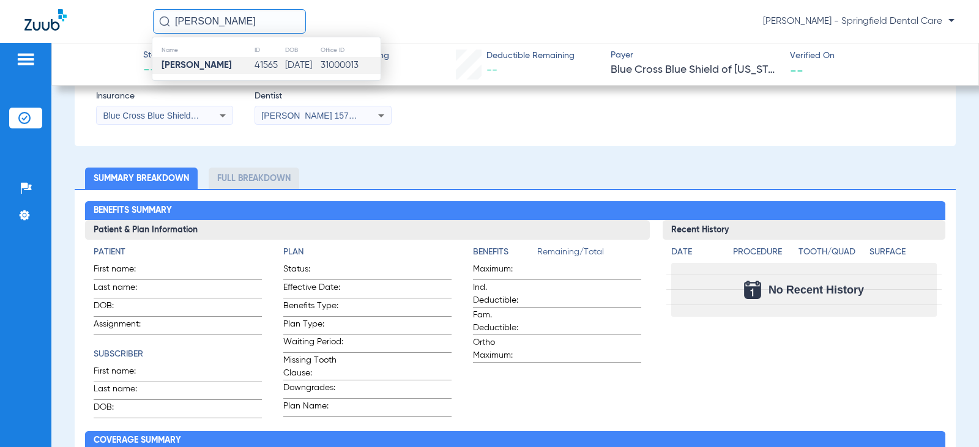
type input "Tatem VAnce"
click at [284, 61] on td "[DATE]" at bounding box center [301, 65] width 35 height 17
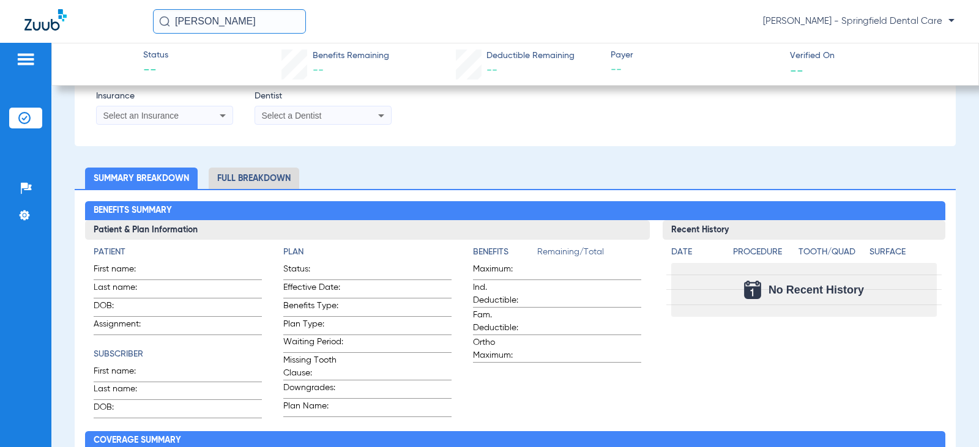
type input "[PERSON_NAME]"
type input "[DATE]"
type input "124843238"
type input "AFA0019200"
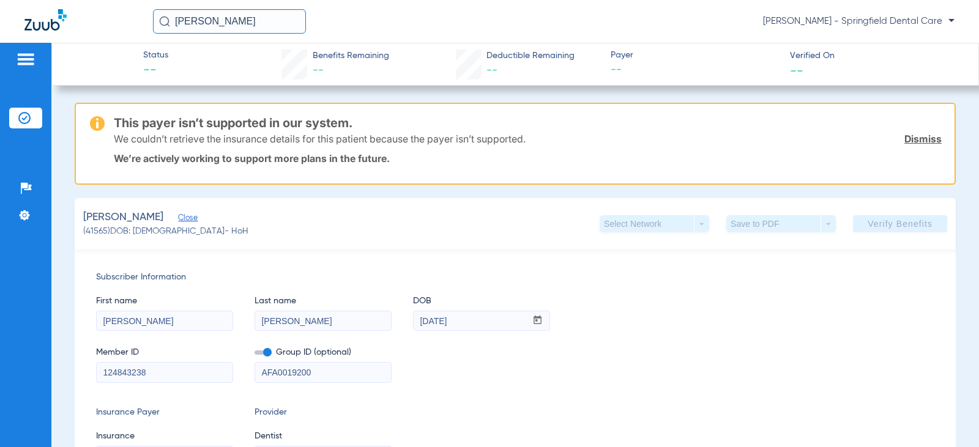
drag, startPoint x: 237, startPoint y: 24, endPoint x: 28, endPoint y: 34, distance: 209.4
click at [36, 40] on div "Tatem VAnce Kassie Thorpe - Springfield Dental Care" at bounding box center [489, 21] width 979 height 43
type input "T"
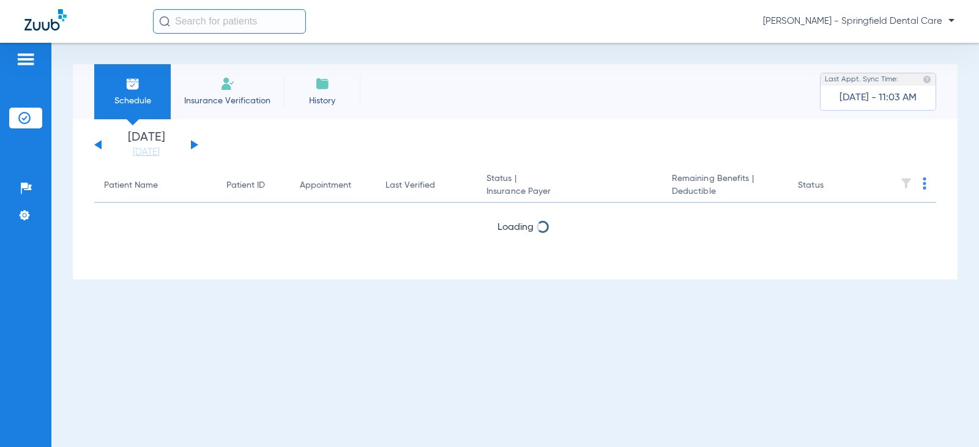
drag, startPoint x: 223, startPoint y: 18, endPoint x: 197, endPoint y: 13, distance: 26.3
click at [197, 13] on input "text" at bounding box center [229, 21] width 153 height 24
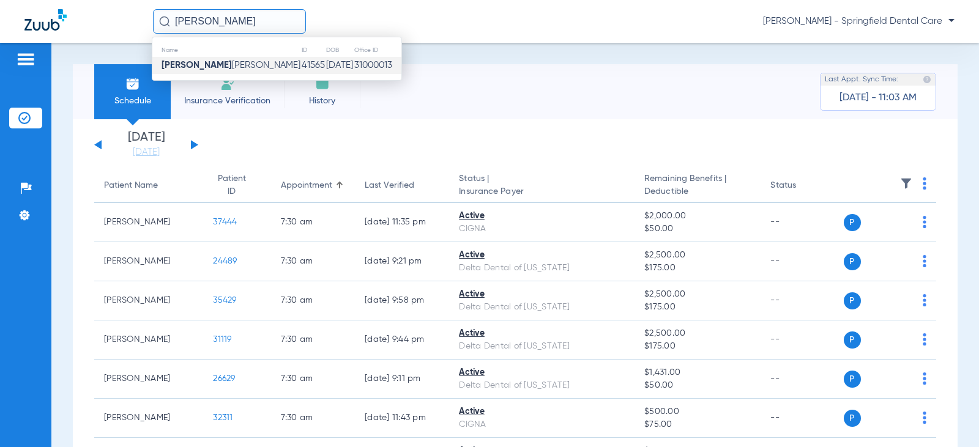
type input "[PERSON_NAME]"
click at [361, 67] on td "31000013" at bounding box center [378, 65] width 48 height 17
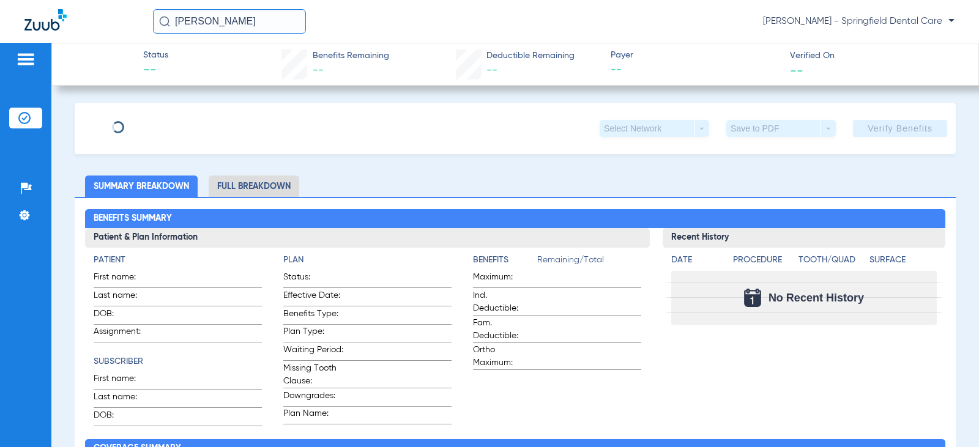
type input "[PERSON_NAME]"
type input "[DATE]"
type input "124843238"
type input "AFA0019200"
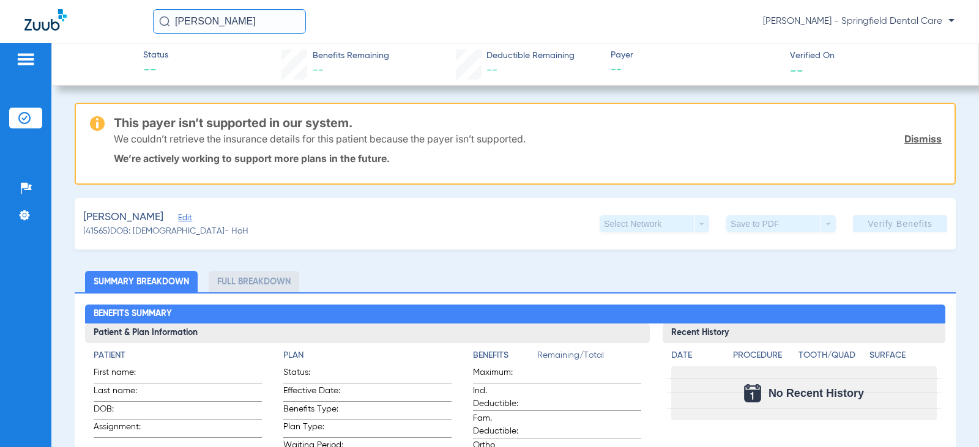
click at [178, 222] on span "Edit" at bounding box center [183, 219] width 11 height 12
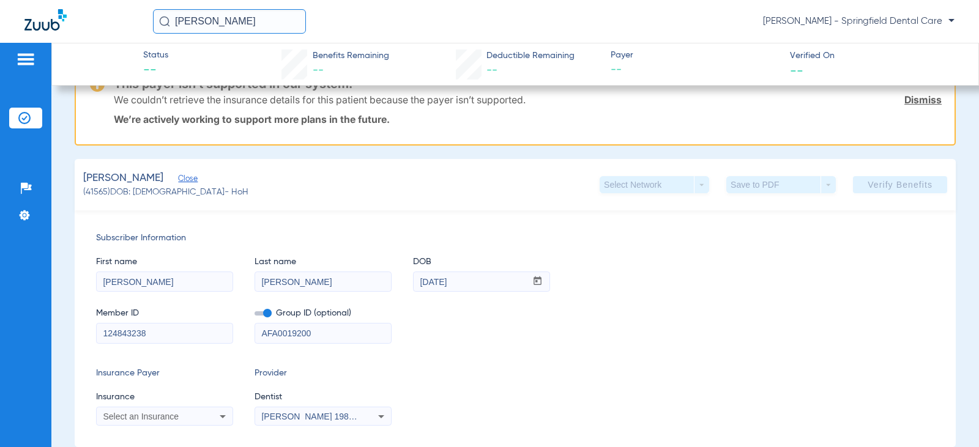
scroll to position [61, 0]
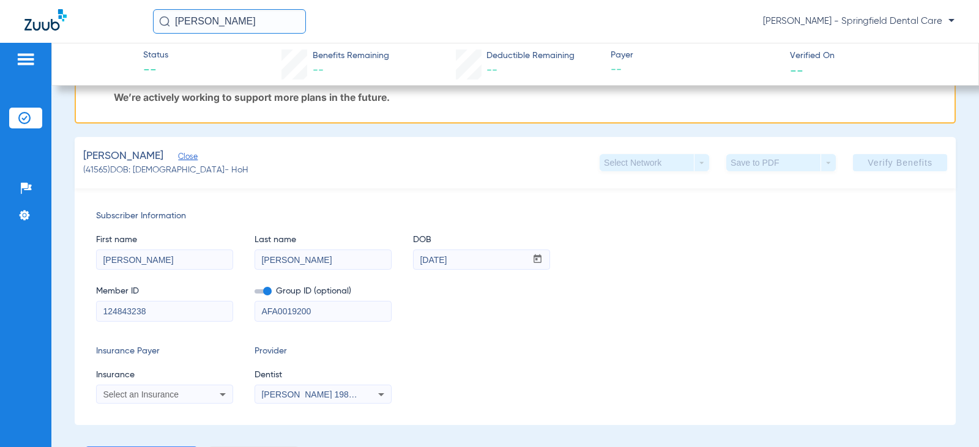
drag, startPoint x: 300, startPoint y: 263, endPoint x: 86, endPoint y: 284, distance: 215.8
click at [90, 284] on div "Subscriber Information First name [PERSON_NAME] Last name [PERSON_NAME] mm / dd…" at bounding box center [515, 306] width 881 height 237
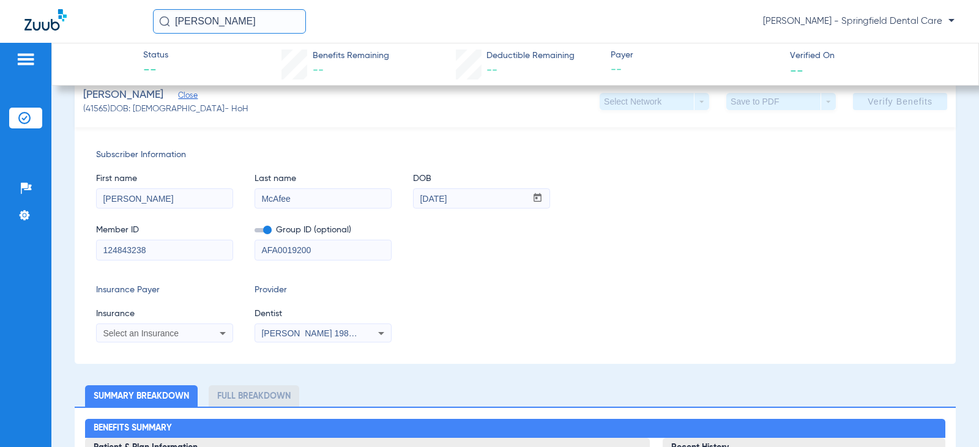
type input "McAfee"
drag, startPoint x: 174, startPoint y: 242, endPoint x: 125, endPoint y: 251, distance: 49.3
click at [125, 251] on input "124843238" at bounding box center [165, 250] width 136 height 20
type input "1"
drag, startPoint x: 343, startPoint y: 246, endPoint x: 128, endPoint y: 259, distance: 214.5
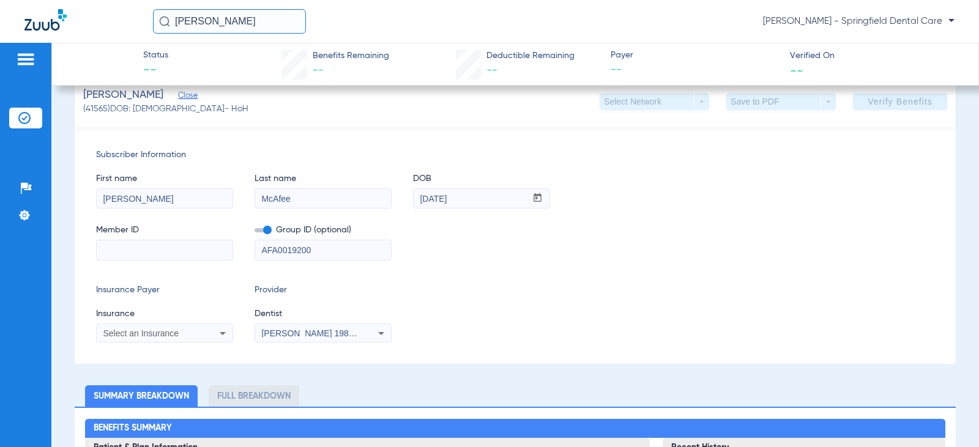
click at [129, 259] on div "Member ID Group ID (optional) AFA0019200" at bounding box center [515, 236] width 838 height 47
click at [213, 335] on div "Select an Insurance" at bounding box center [165, 333] width 136 height 15
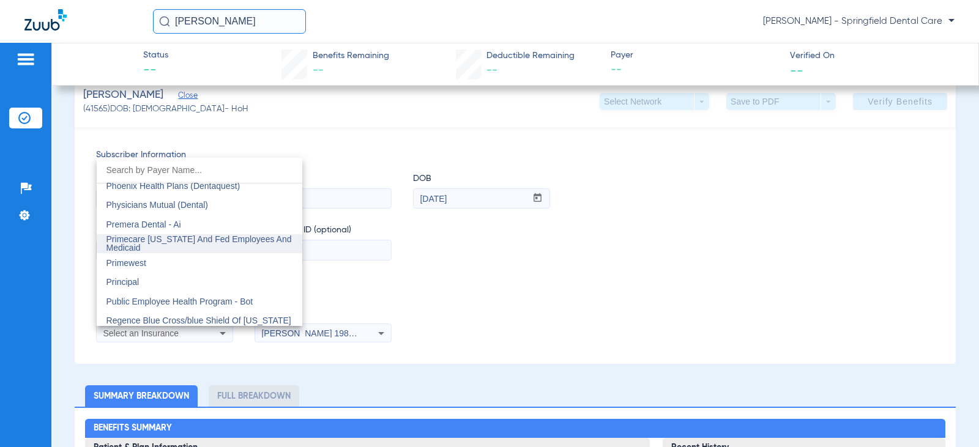
scroll to position [6422, 0]
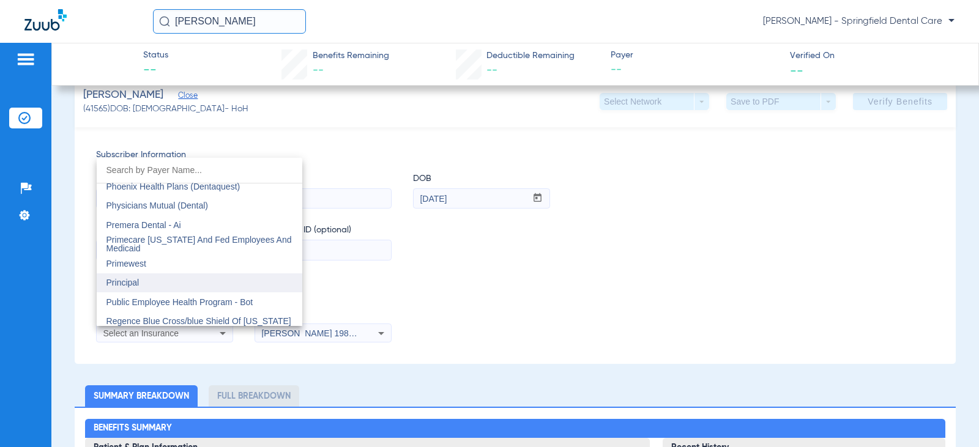
click at [155, 279] on mat-option "Principal" at bounding box center [200, 283] width 206 height 20
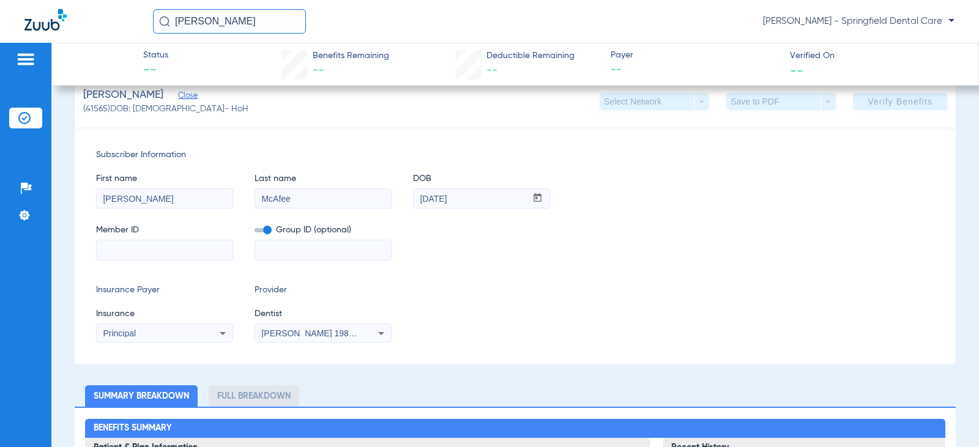
click at [355, 340] on mat-select "[PERSON_NAME] 1982829420" at bounding box center [322, 334] width 137 height 20
click at [354, 332] on span "[PERSON_NAME] 1982829420" at bounding box center [321, 333] width 120 height 10
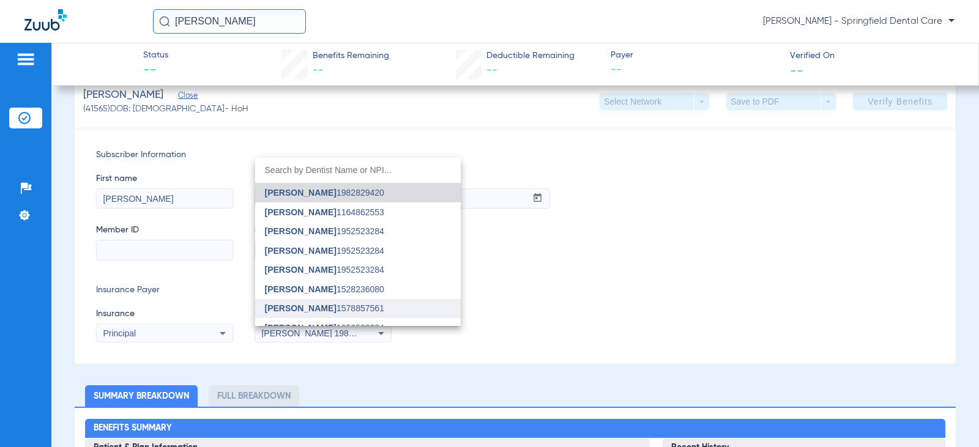
click at [351, 303] on mat-option "[PERSON_NAME] 1578857561" at bounding box center [358, 309] width 206 height 20
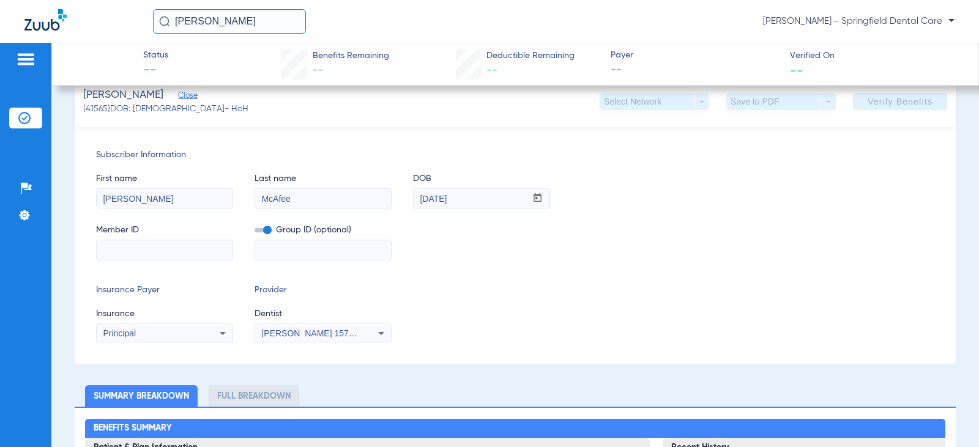
drag, startPoint x: 138, startPoint y: 253, endPoint x: 159, endPoint y: 246, distance: 22.4
click at [138, 253] on input at bounding box center [165, 250] width 136 height 20
type input "927762542"
click at [914, 108] on span at bounding box center [900, 101] width 94 height 29
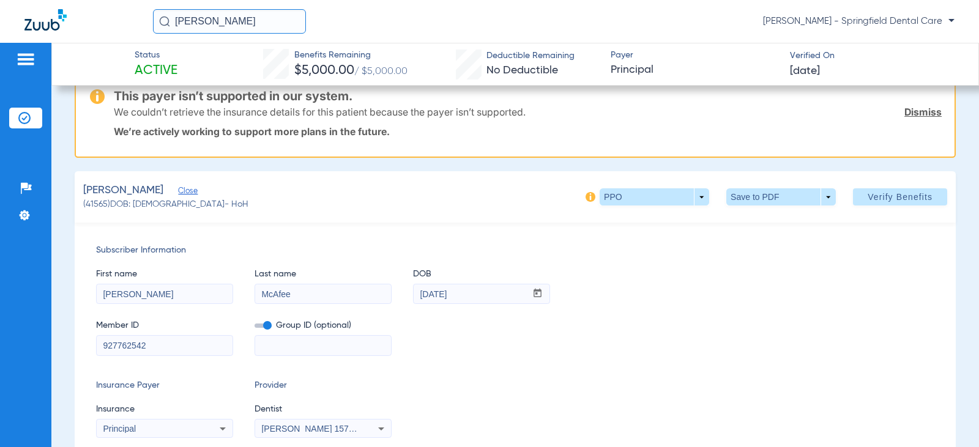
scroll to position [122, 0]
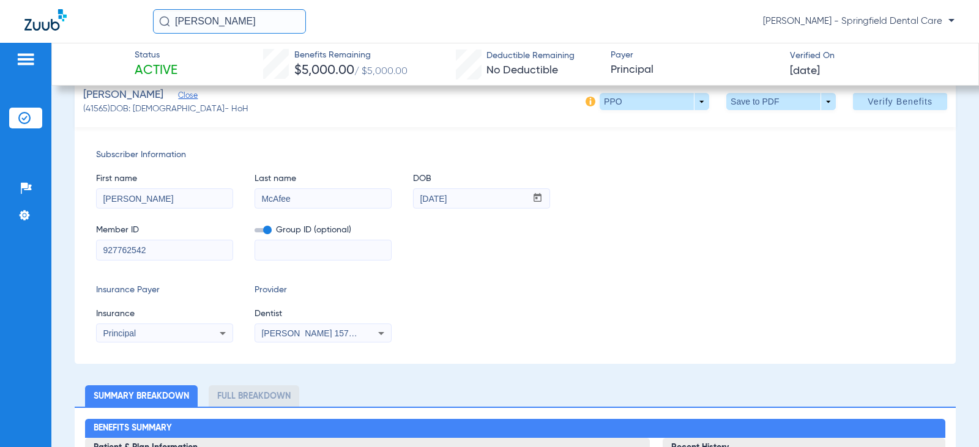
click at [631, 26] on div "[PERSON_NAME] [PERSON_NAME] Dental Care" at bounding box center [553, 21] width 801 height 24
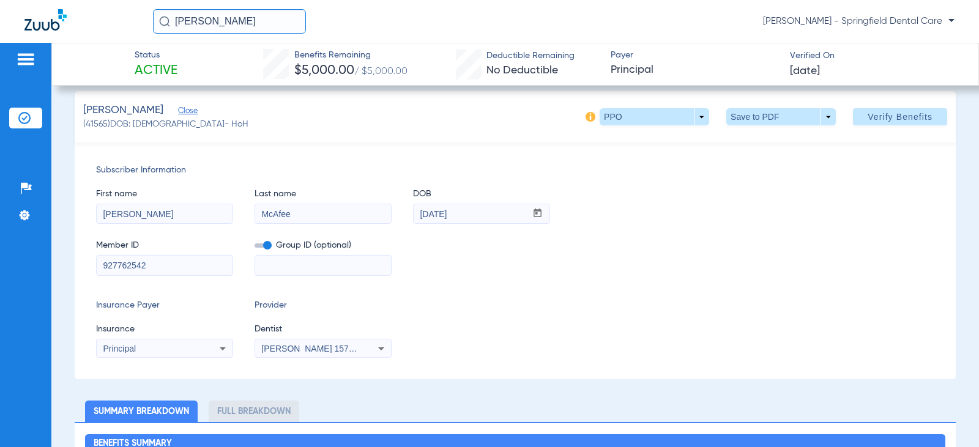
scroll to position [0, 0]
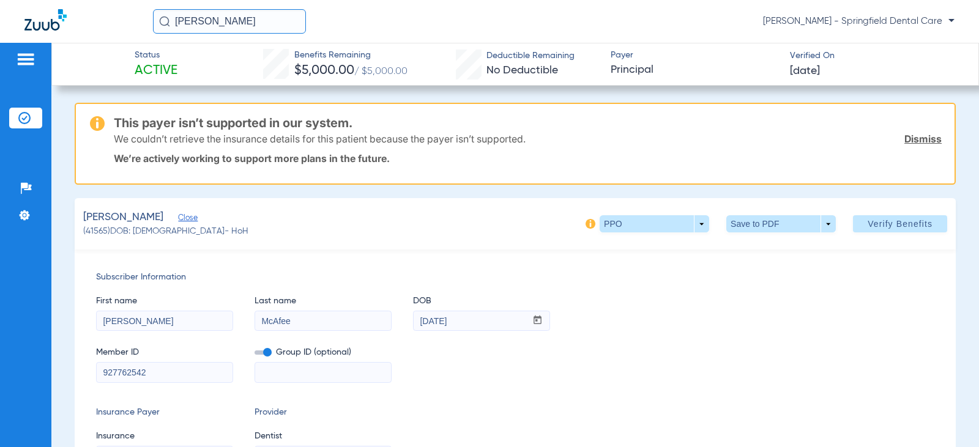
click at [403, 240] on div "[PERSON_NAME] Close (41565) DOB: [DEMOGRAPHIC_DATA] - HoH PPO arrow_drop_down S…" at bounding box center [515, 223] width 881 height 51
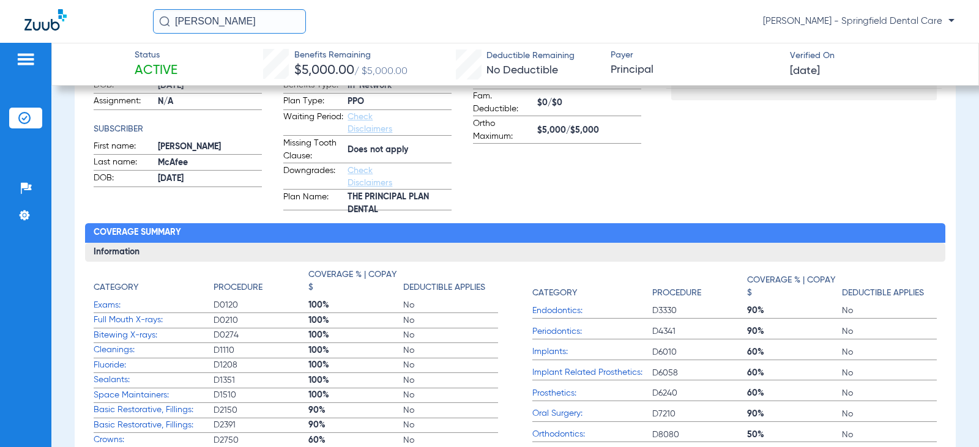
scroll to position [550, 0]
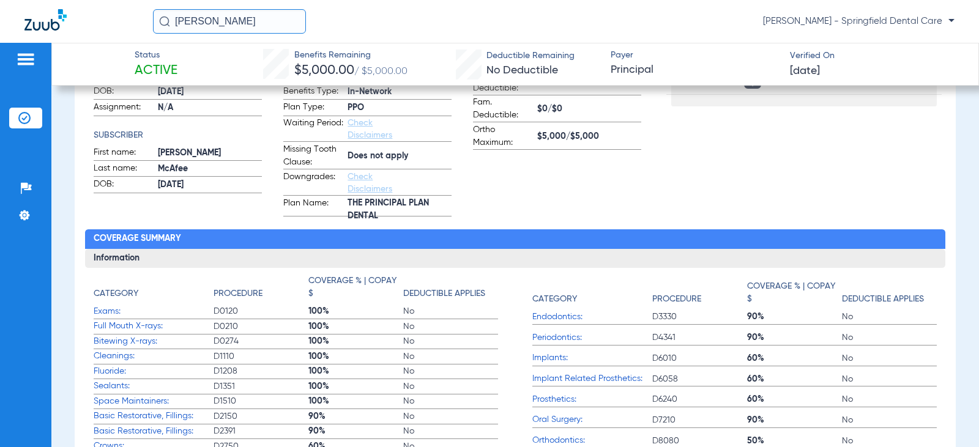
click at [479, 176] on app-benefits-information "Benefits Remaining/Total Maximum: $5,000/$5,000 Ind. Deductible: $0/$0 Fam. Ded…" at bounding box center [557, 125] width 168 height 181
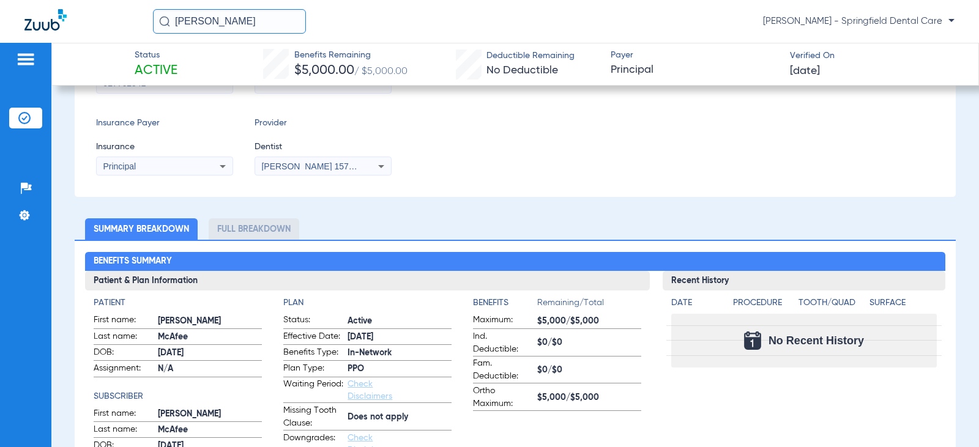
scroll to position [245, 0]
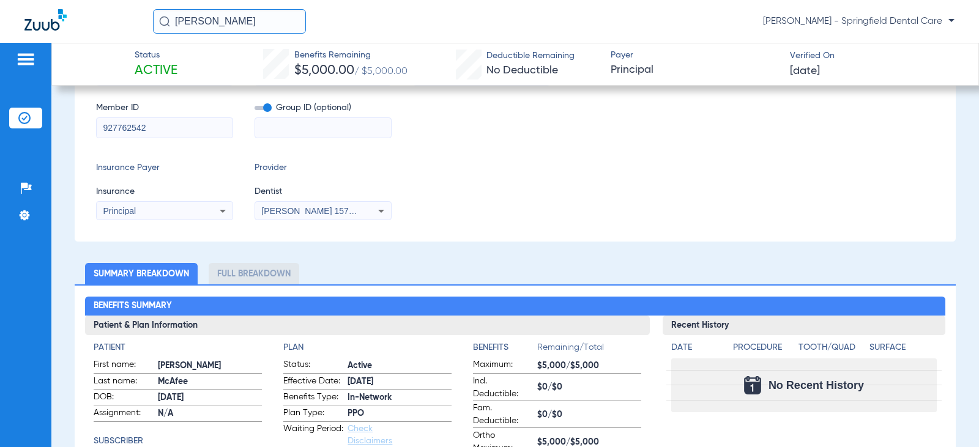
click at [423, 331] on h3 "Patient & Plan Information" at bounding box center [367, 326] width 565 height 20
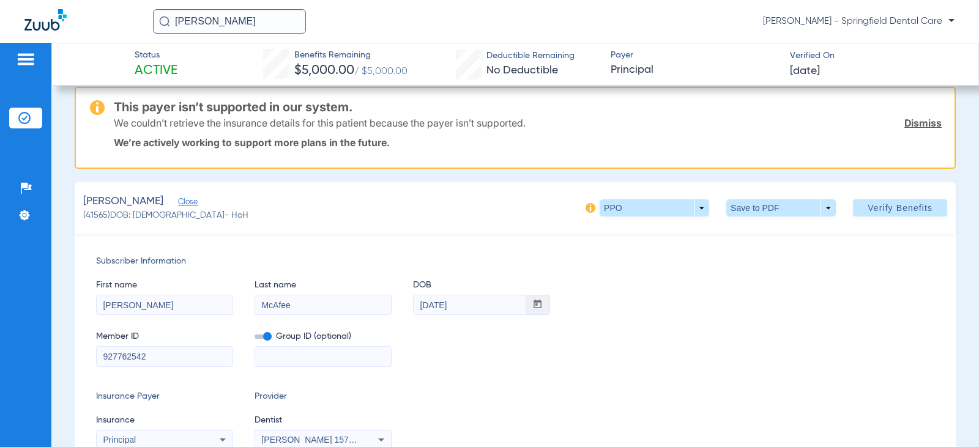
scroll to position [0, 0]
